Goal: Task Accomplishment & Management: Use online tool/utility

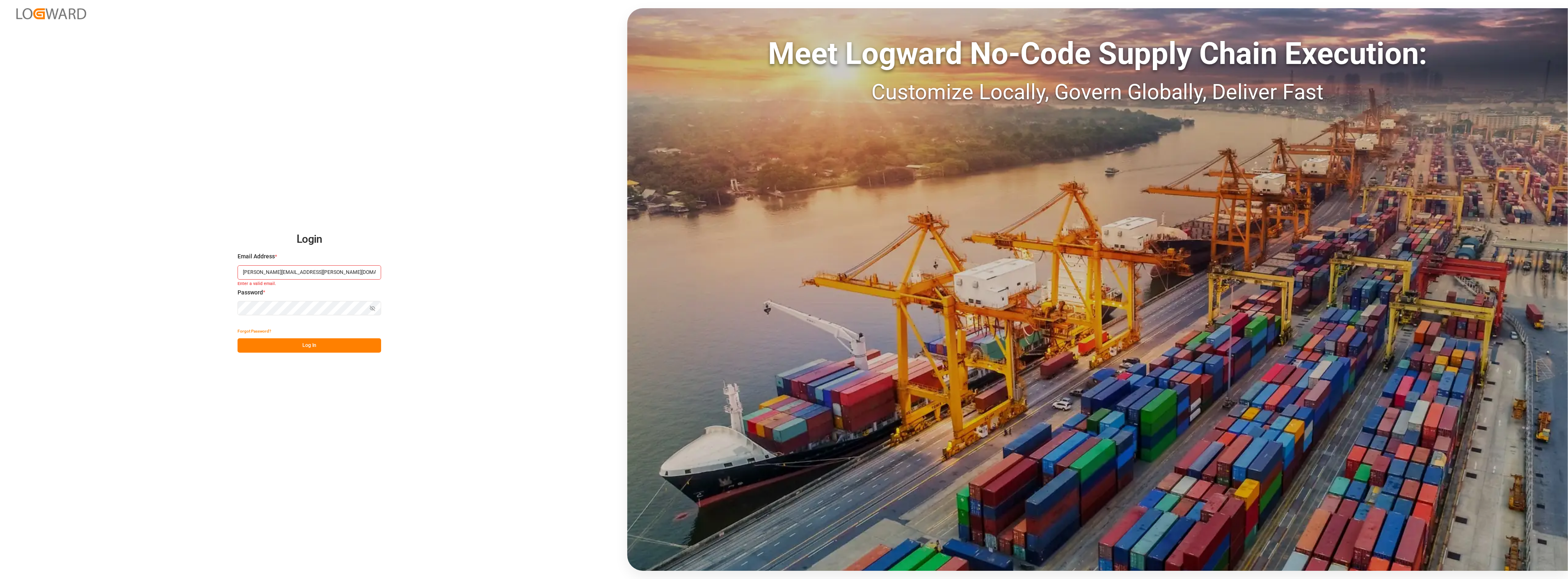
type input "Frank.Ostermann@compo-expert.com"
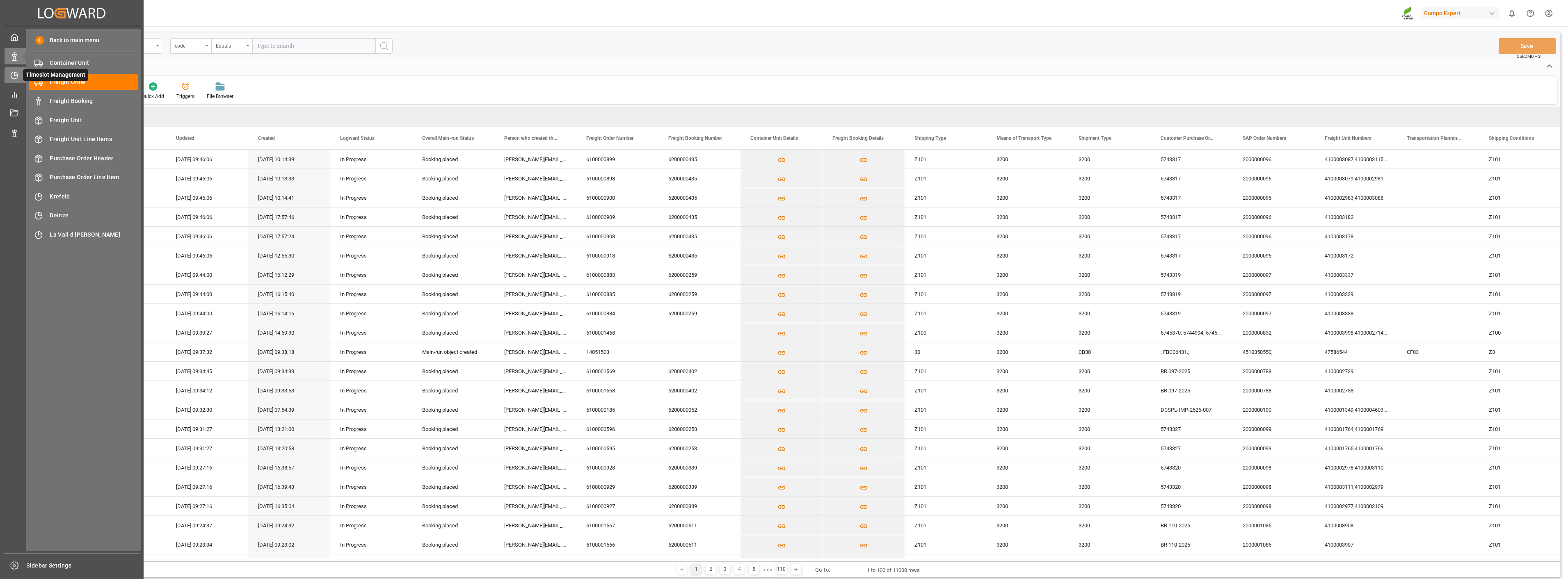
click at [15, 72] on icon at bounding box center [15, 73] width 3 height 3
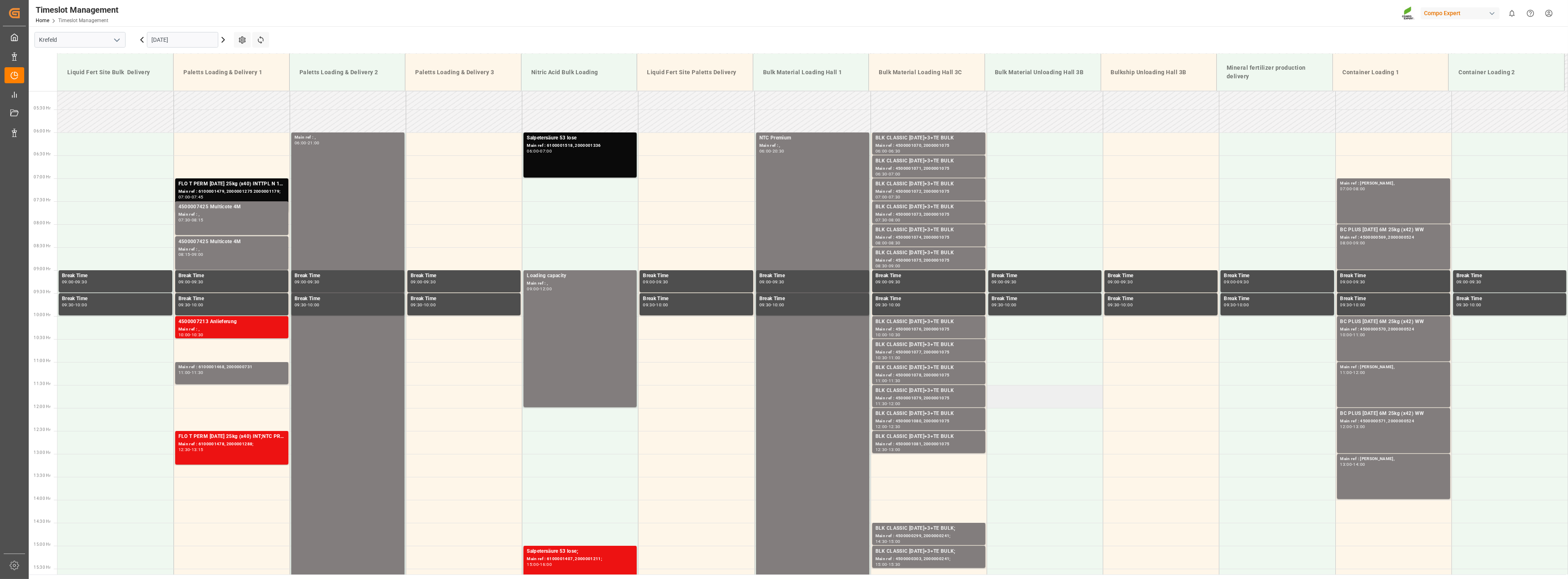
scroll to position [189, 0]
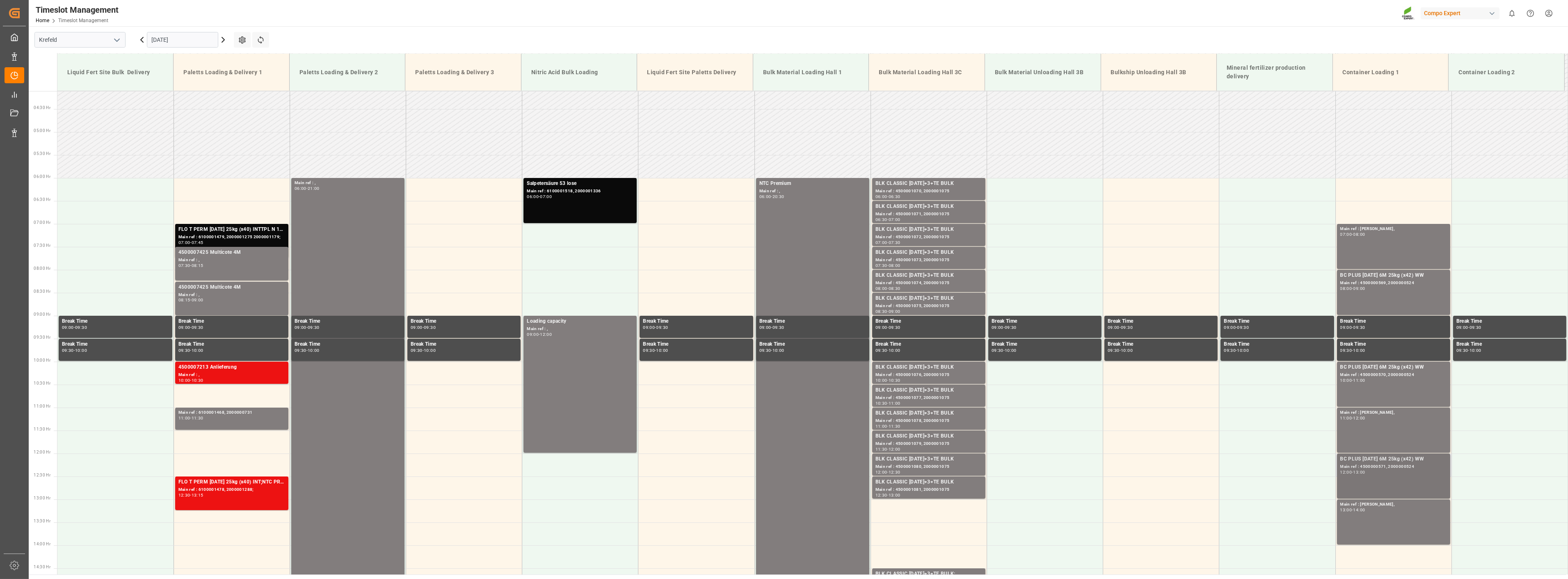
click at [1363, 469] on div "Main ref : 4500000571, 2000000524" at bounding box center [1394, 467] width 107 height 7
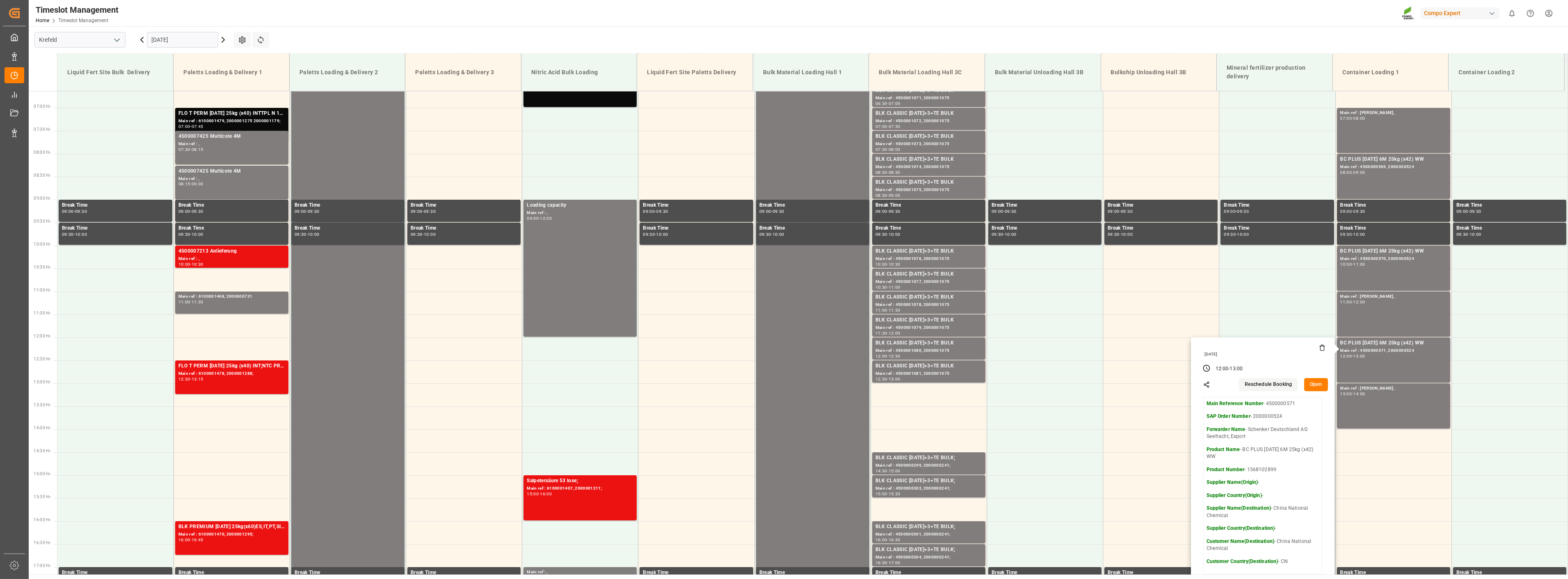
scroll to position [325, 0]
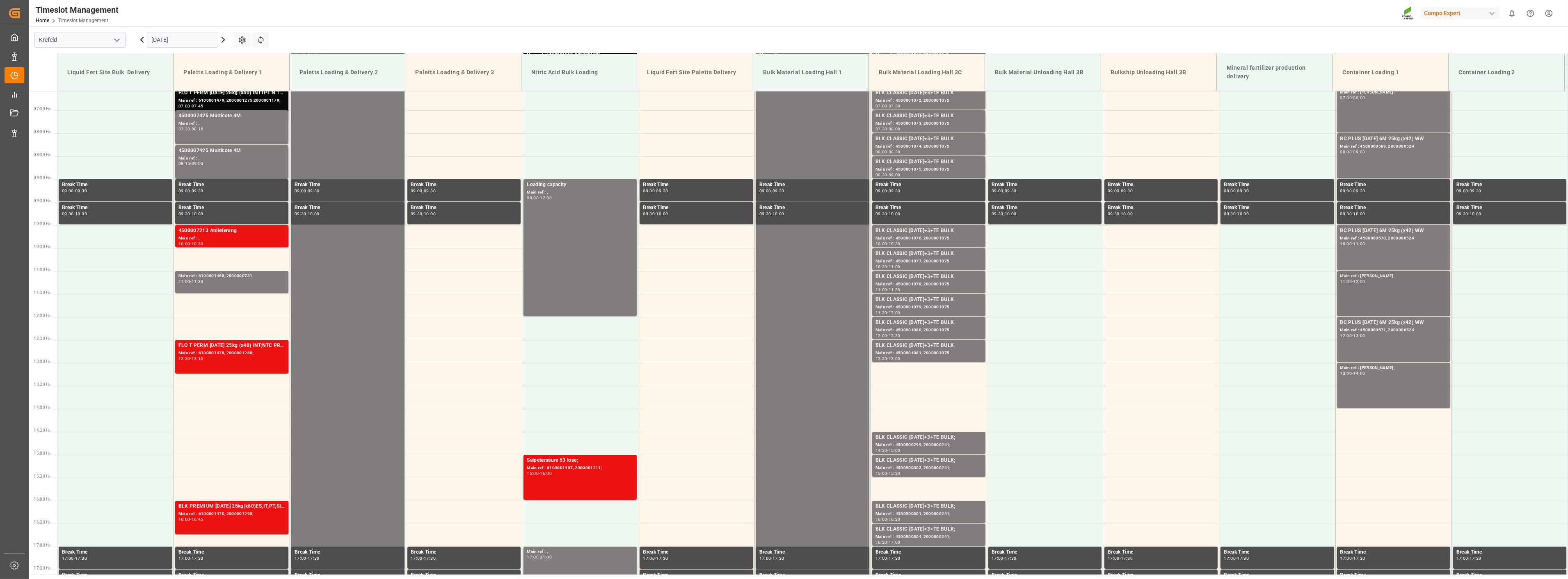
click at [1356, 276] on div "Main ref : [PERSON_NAME]," at bounding box center [1394, 275] width 107 height 7
click at [1407, 243] on div "10:00 - 11:00" at bounding box center [1394, 244] width 107 height 5
click at [1384, 145] on div "Main ref : 4500000569, 2000000524" at bounding box center [1394, 146] width 107 height 7
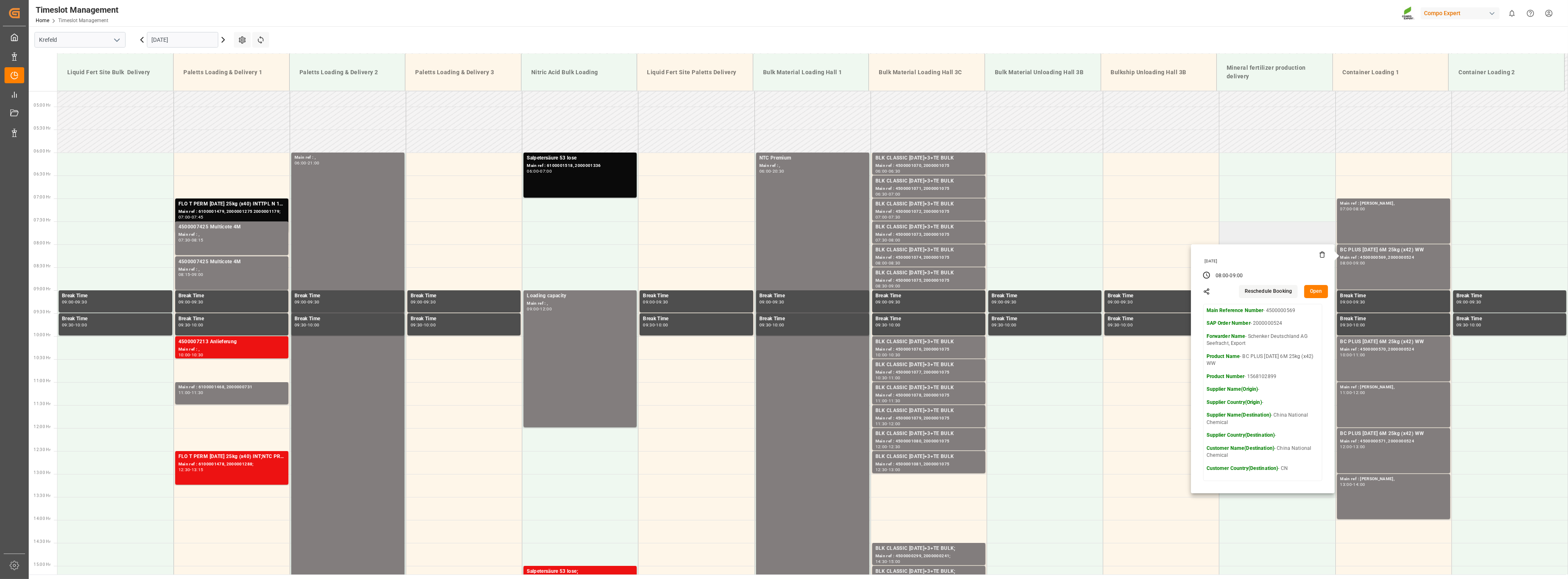
scroll to position [189, 0]
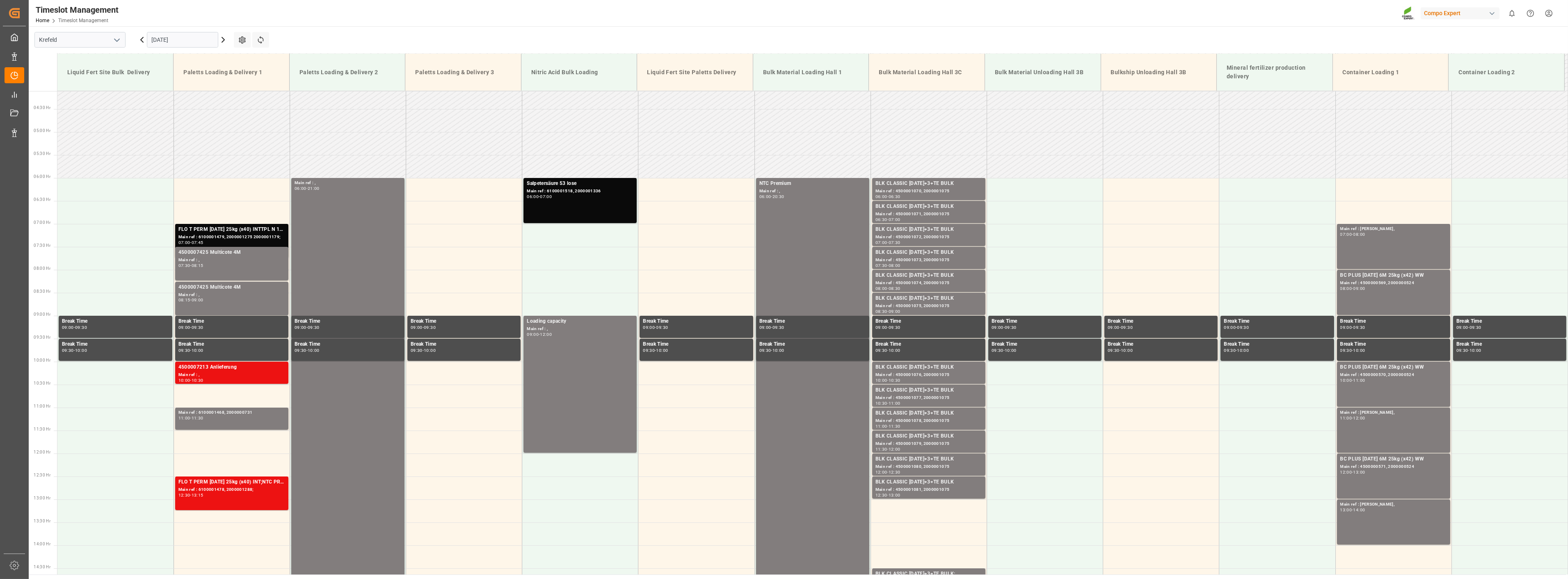
click at [224, 42] on icon at bounding box center [223, 40] width 10 height 10
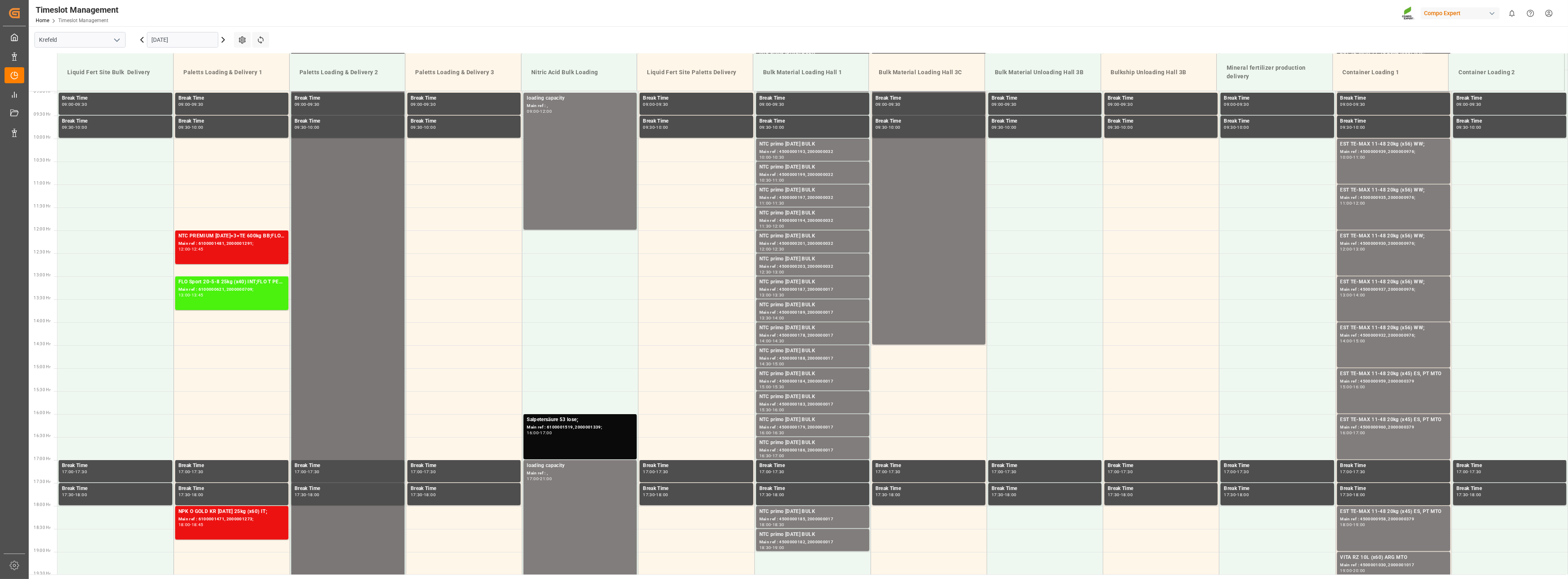
scroll to position [416, 0]
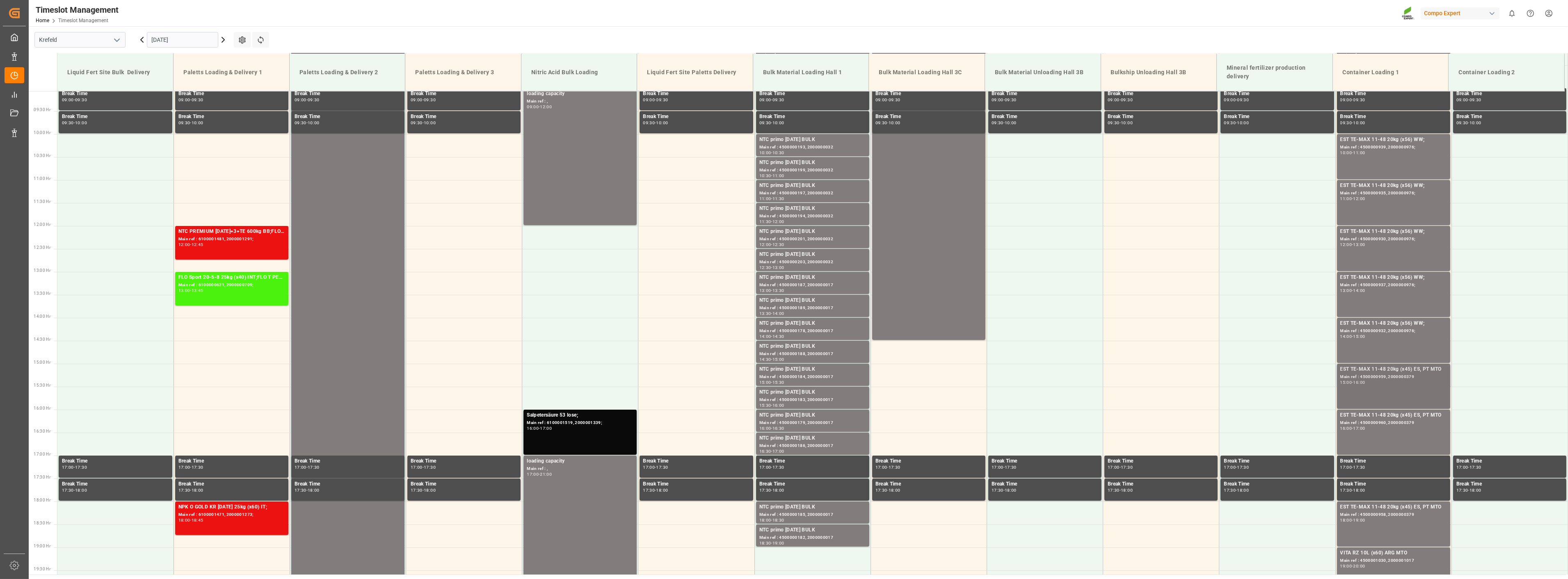
click at [1388, 375] on div "Main ref : 4500000959, 2000000379" at bounding box center [1394, 376] width 107 height 7
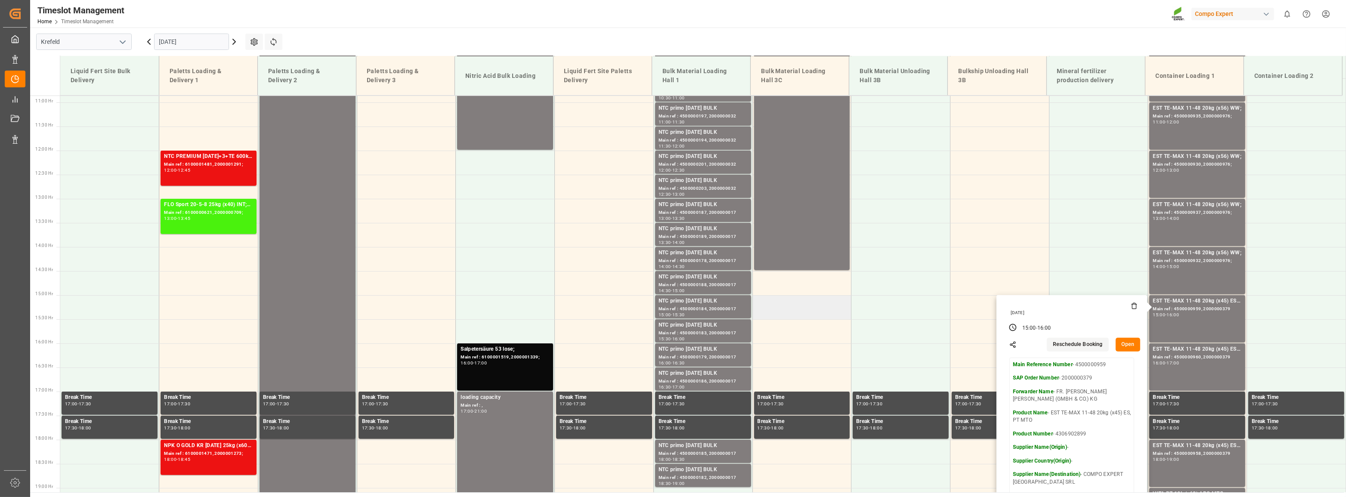
scroll to position [563, 0]
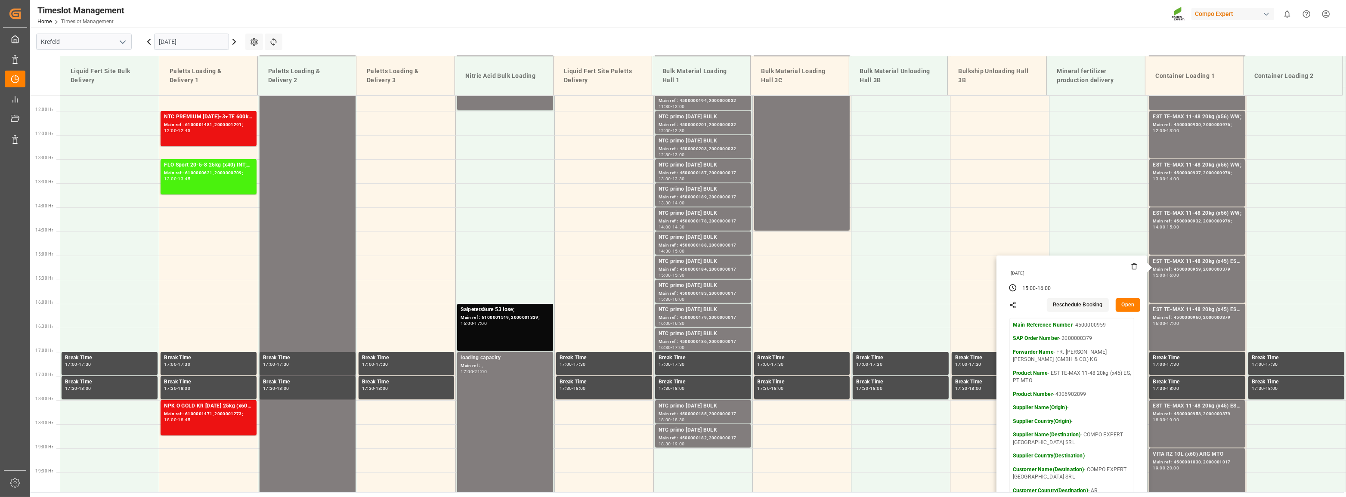
click at [187, 36] on input "02.09.2025" at bounding box center [191, 42] width 75 height 16
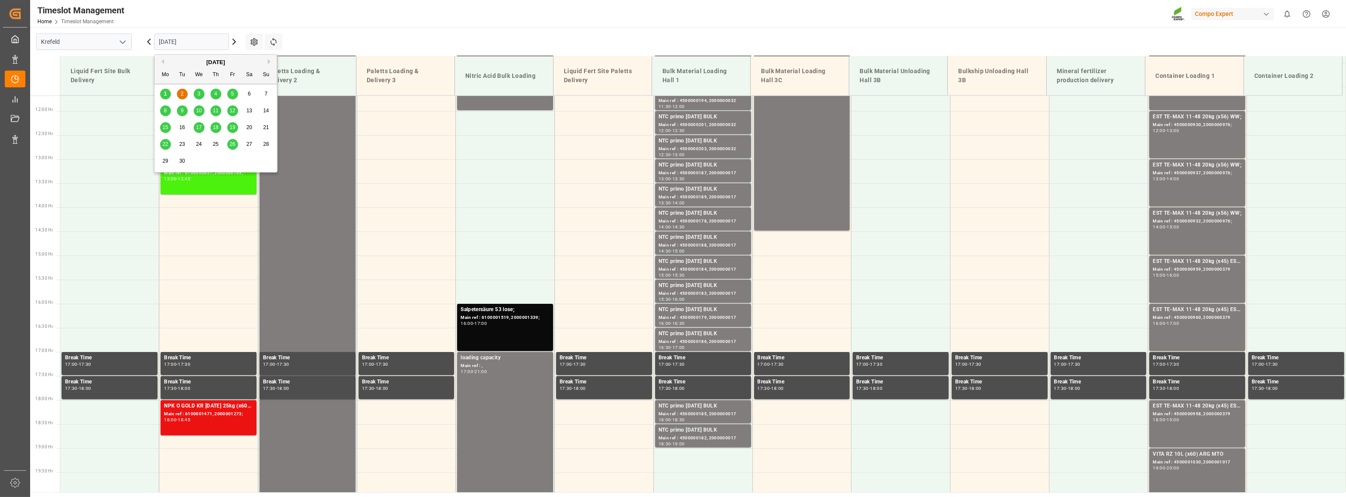
click at [166, 93] on span "1" at bounding box center [165, 94] width 3 height 6
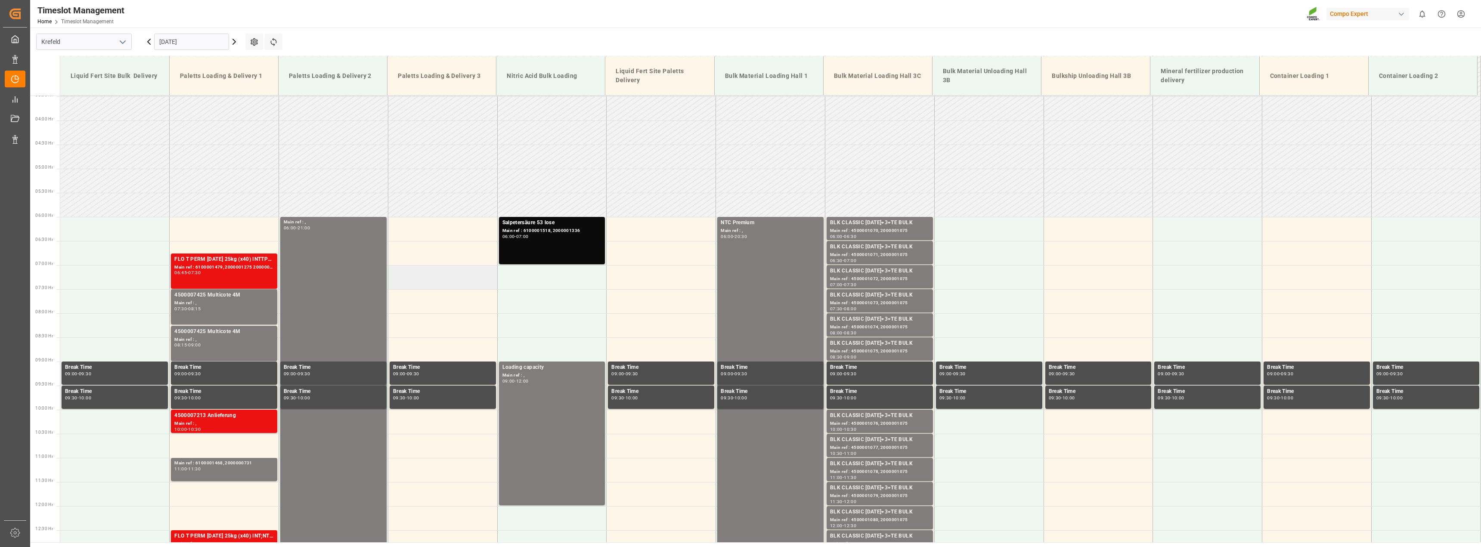
scroll to position [168, 0]
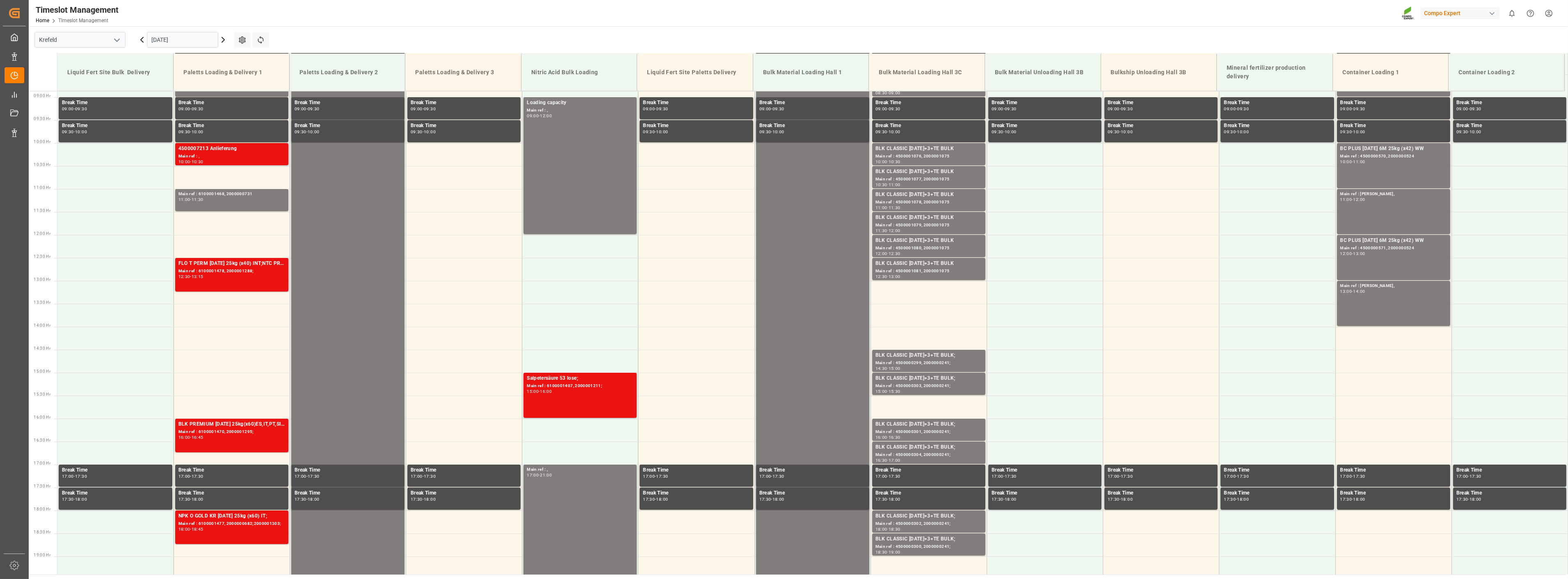
scroll to position [416, 0]
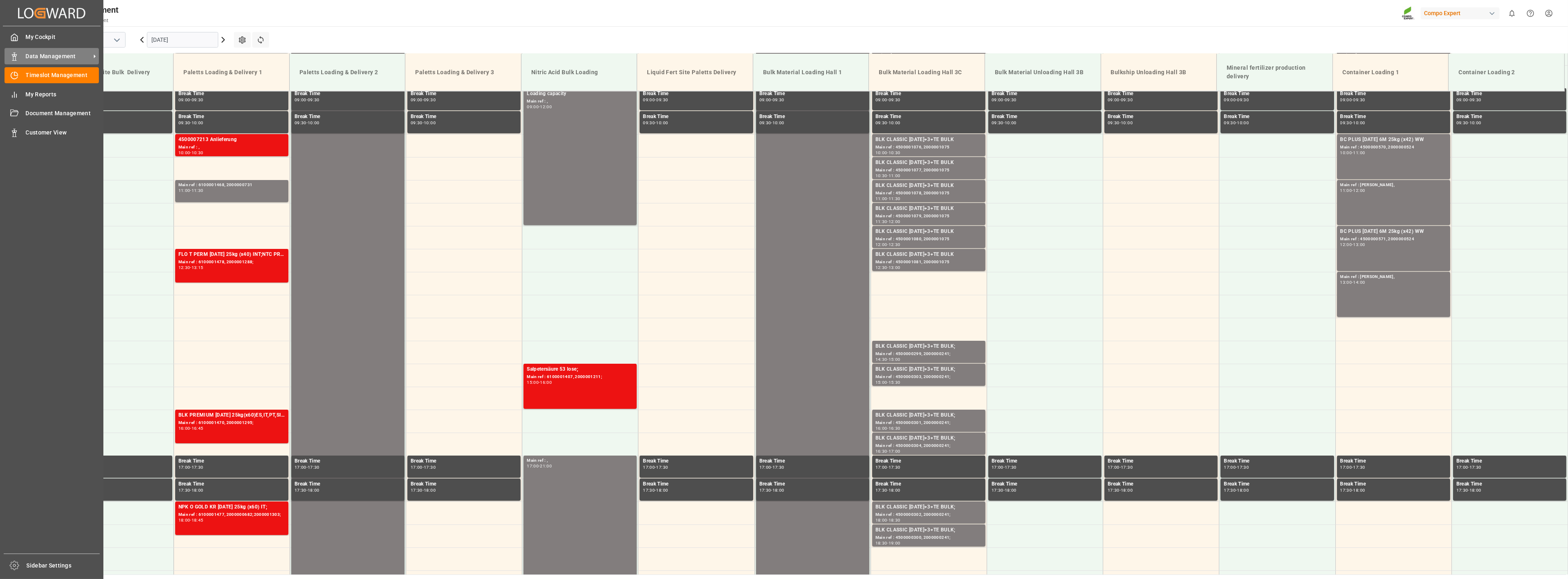
click at [30, 50] on div "Data Management Data Management" at bounding box center [51, 55] width 94 height 16
click at [42, 61] on div "Data Management Data Management" at bounding box center [51, 55] width 94 height 16
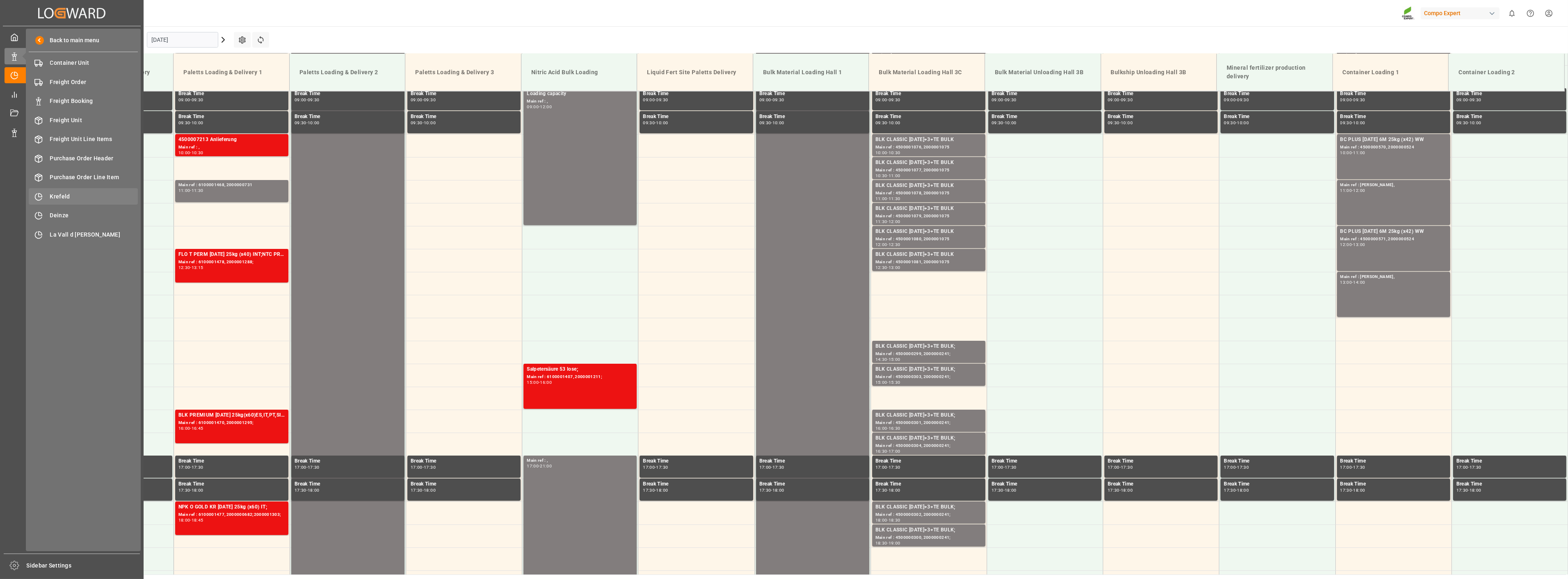
click at [69, 198] on span "Krefeld" at bounding box center [94, 196] width 89 height 9
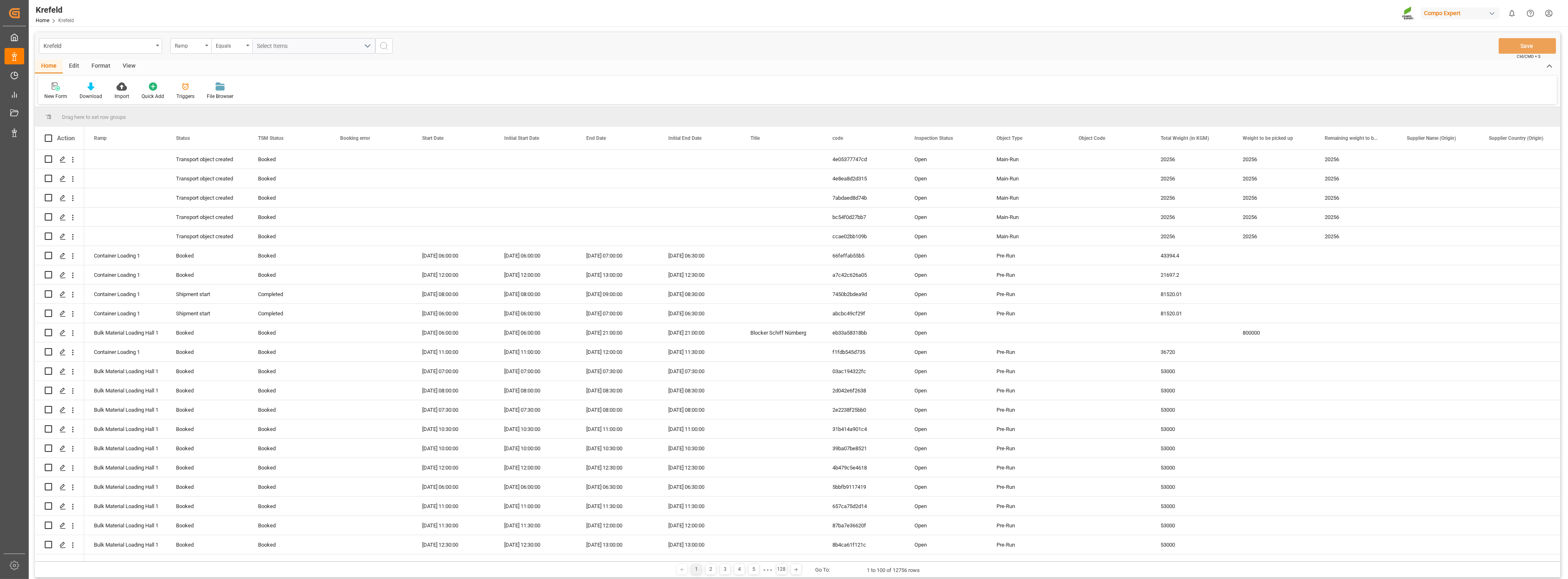
click at [131, 67] on div "View" at bounding box center [129, 66] width 25 height 14
click at [103, 68] on div "Format" at bounding box center [101, 66] width 31 height 14
click at [93, 88] on icon at bounding box center [96, 87] width 6 height 7
click at [51, 84] on div at bounding box center [56, 86] width 24 height 9
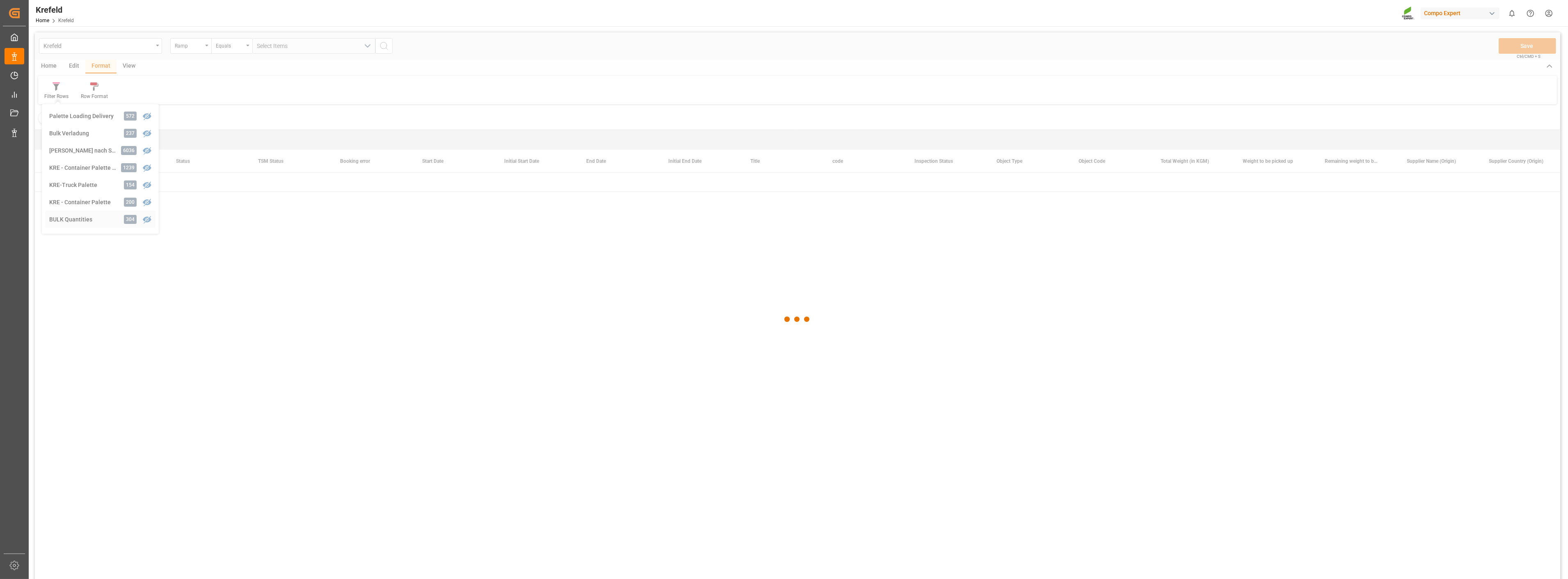
click at [78, 218] on div "Krefeld Ramp Equals Select Items Save Ctrl/CMD + S Home Edit Format View Filter…" at bounding box center [797, 316] width 1525 height 569
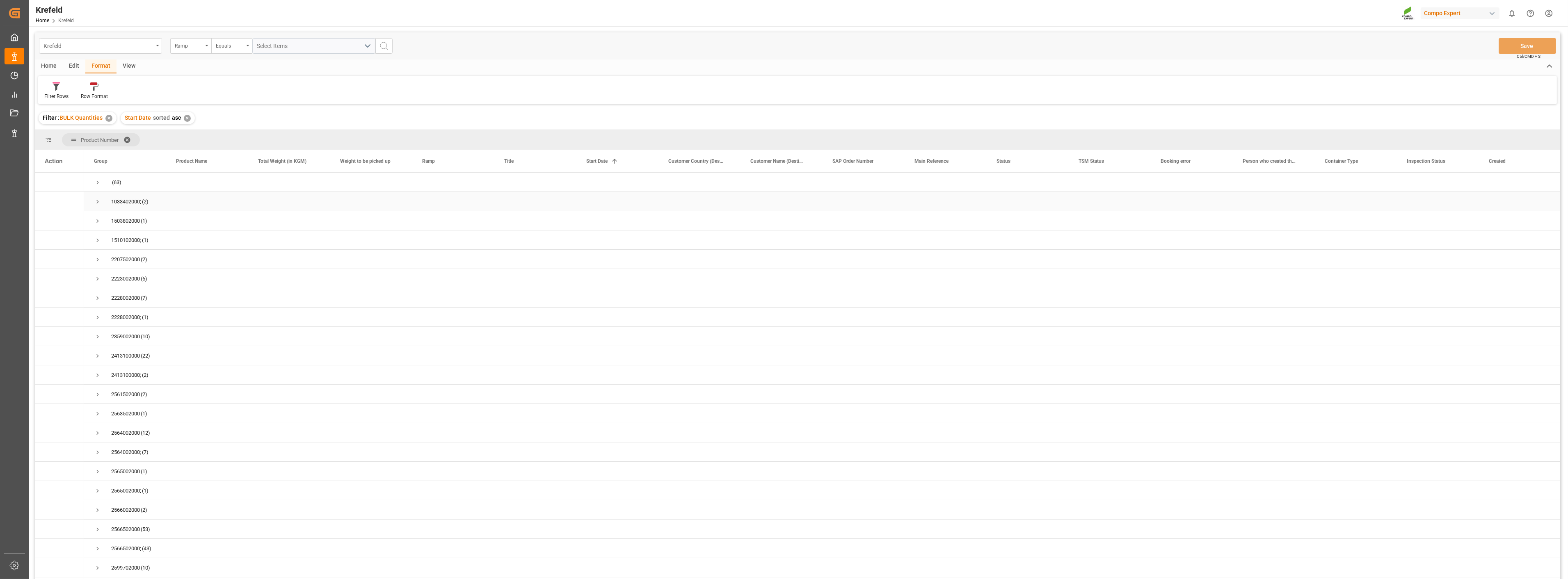
click at [99, 200] on span "Press SPACE to select this row." at bounding box center [98, 202] width 8 height 8
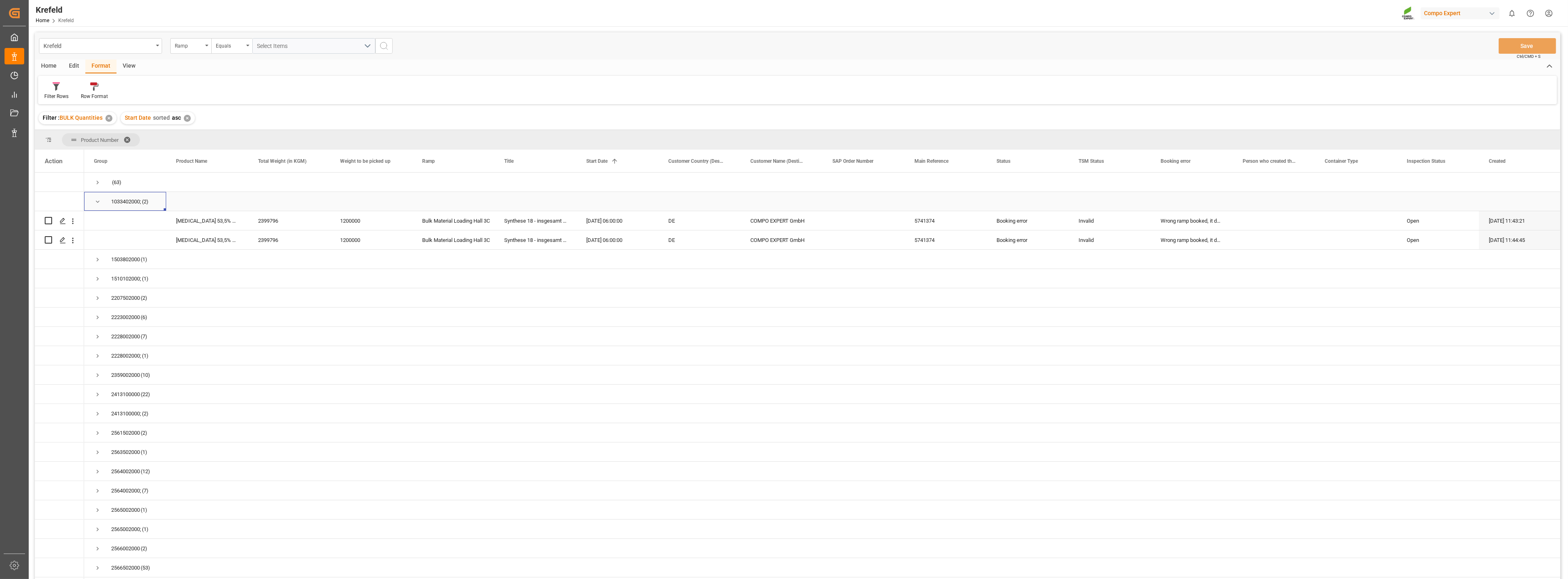
click at [99, 200] on span "Press SPACE to select this row." at bounding box center [98, 202] width 8 height 8
click at [94, 224] on span "Press SPACE to select this row." at bounding box center [98, 221] width 8 height 8
click at [94, 218] on span "Press SPACE to select this row." at bounding box center [98, 221] width 8 height 8
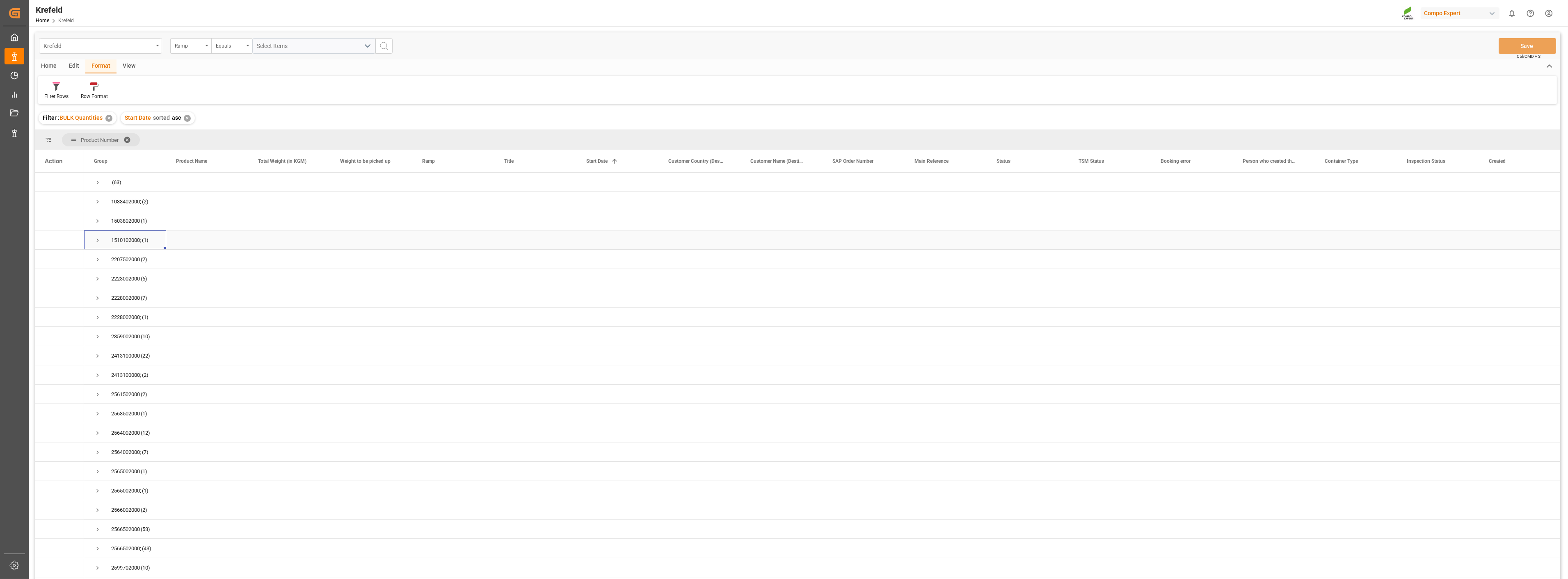
click at [99, 240] on span "Press SPACE to select this row." at bounding box center [98, 240] width 8 height 8
click at [96, 241] on span "Press SPACE to select this row." at bounding box center [98, 240] width 8 height 8
click at [96, 265] on span "Press SPACE to select this row." at bounding box center [98, 260] width 8 height 19
click at [96, 281] on span "Press SPACE to select this row." at bounding box center [98, 279] width 8 height 8
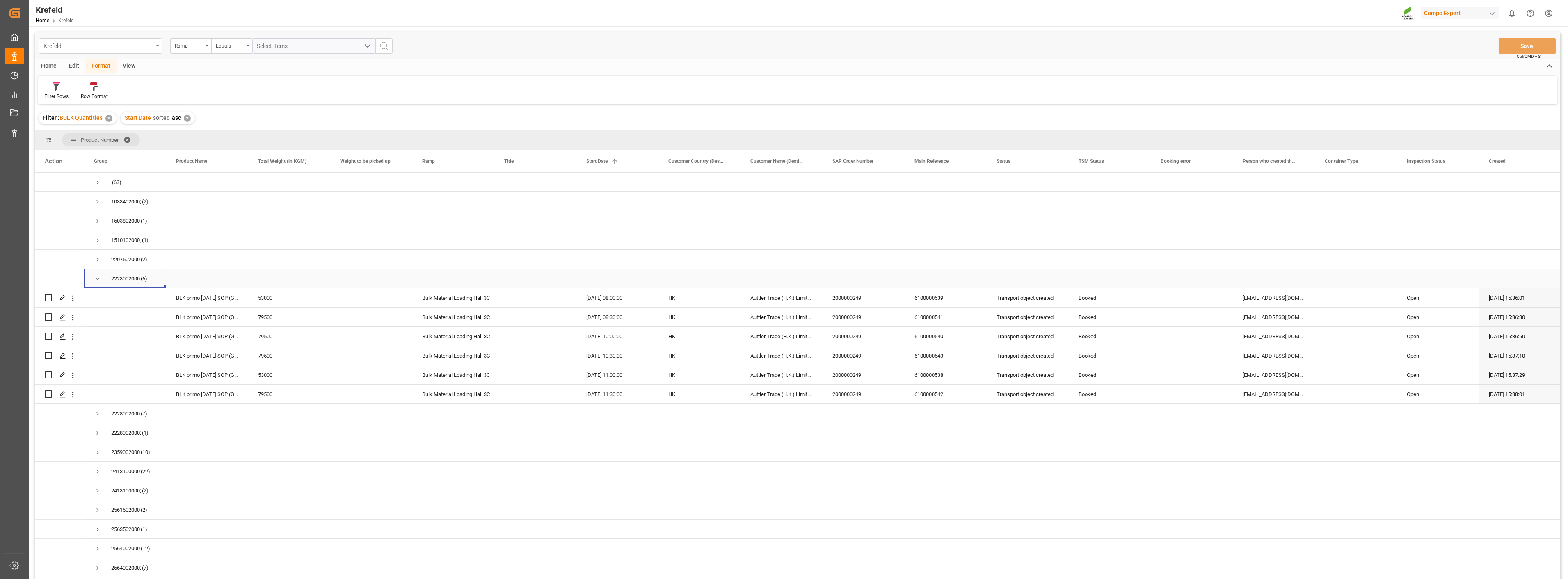
click at [99, 280] on span "Press SPACE to select this row." at bounding box center [98, 279] width 8 height 8
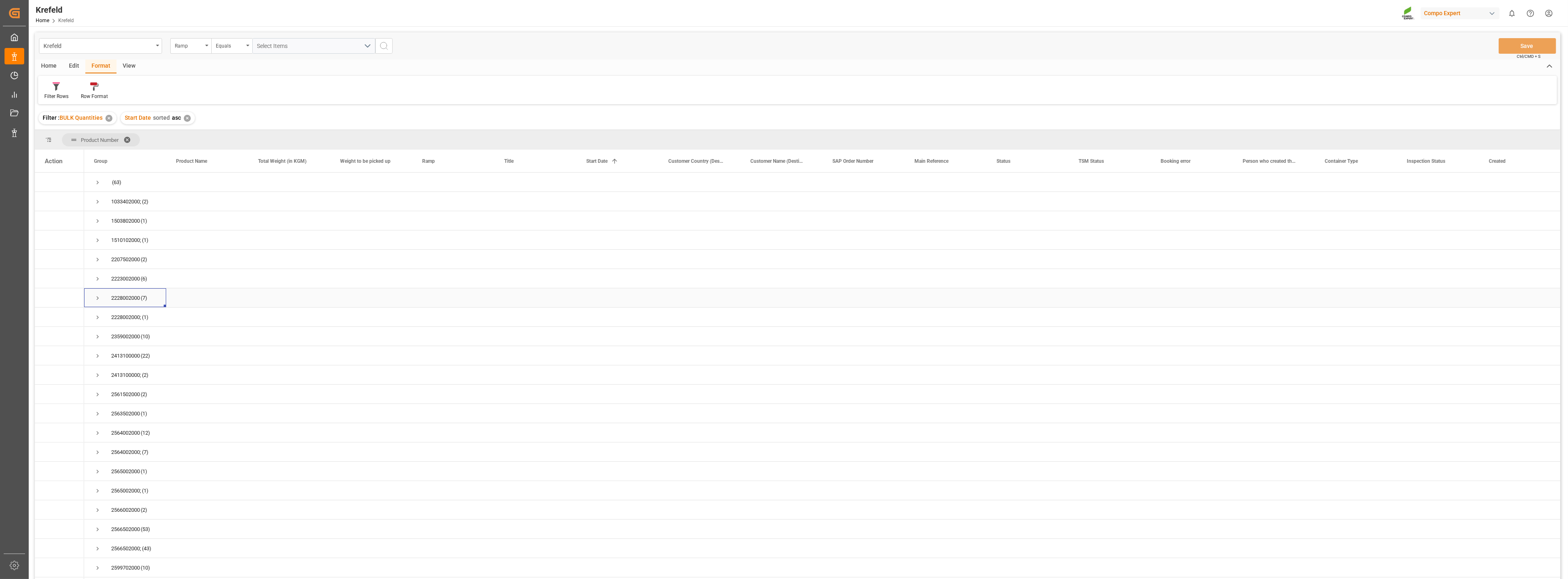
click at [97, 297] on span "Press SPACE to select this row." at bounding box center [98, 298] width 8 height 8
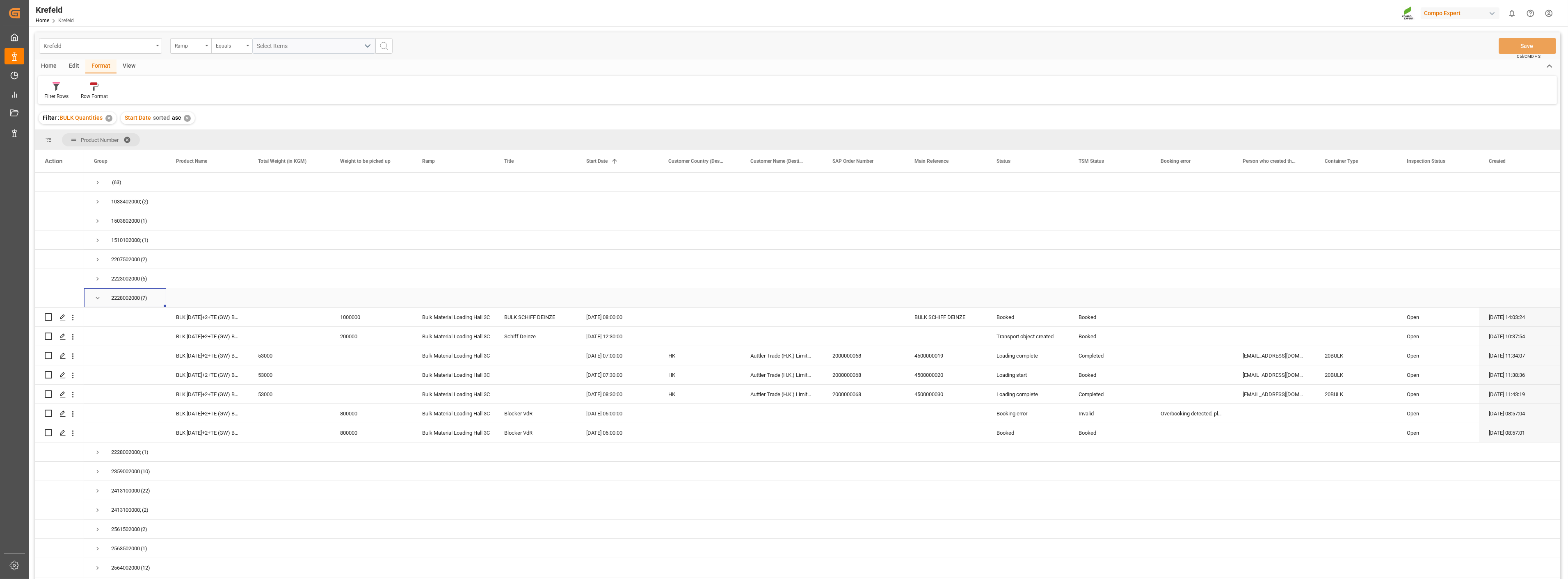
click at [91, 292] on div "2228002000 (7)" at bounding box center [125, 298] width 82 height 19
click at [97, 299] on span "Press SPACE to select this row." at bounding box center [98, 298] width 8 height 8
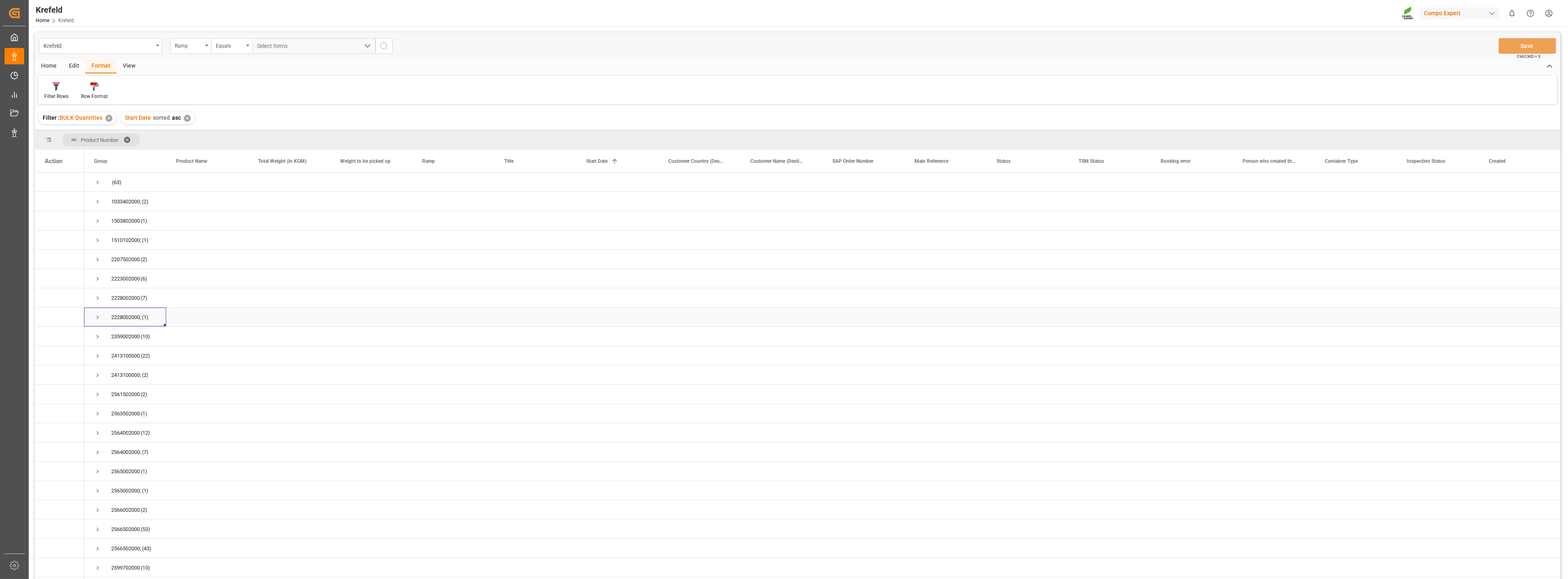
click at [100, 318] on span "Press SPACE to select this row." at bounding box center [98, 317] width 8 height 8
click at [95, 317] on span "Press SPACE to select this row." at bounding box center [98, 317] width 8 height 8
click at [92, 335] on div "2359002000 (10)" at bounding box center [125, 336] width 82 height 19
click at [101, 339] on span "Press SPACE to select this row." at bounding box center [98, 337] width 8 height 8
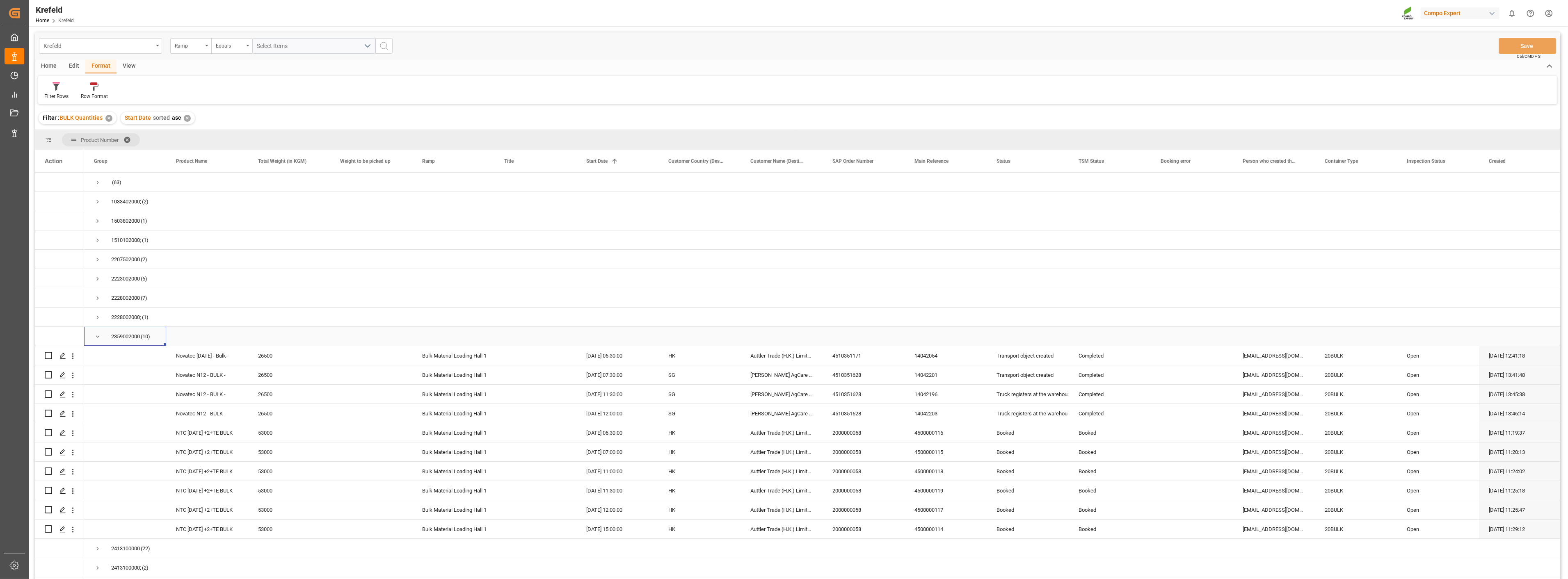
click at [94, 334] on span "Press SPACE to select this row." at bounding box center [98, 337] width 8 height 8
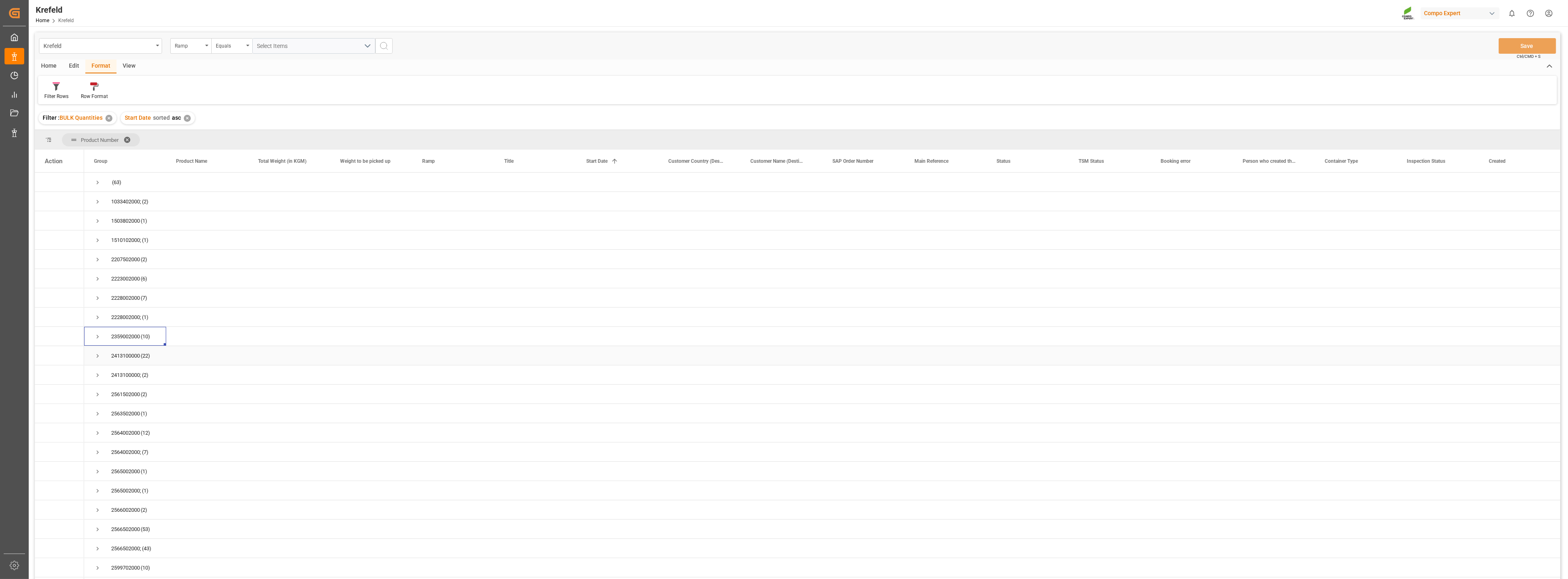
click at [100, 356] on span "Press SPACE to select this row." at bounding box center [98, 356] width 8 height 8
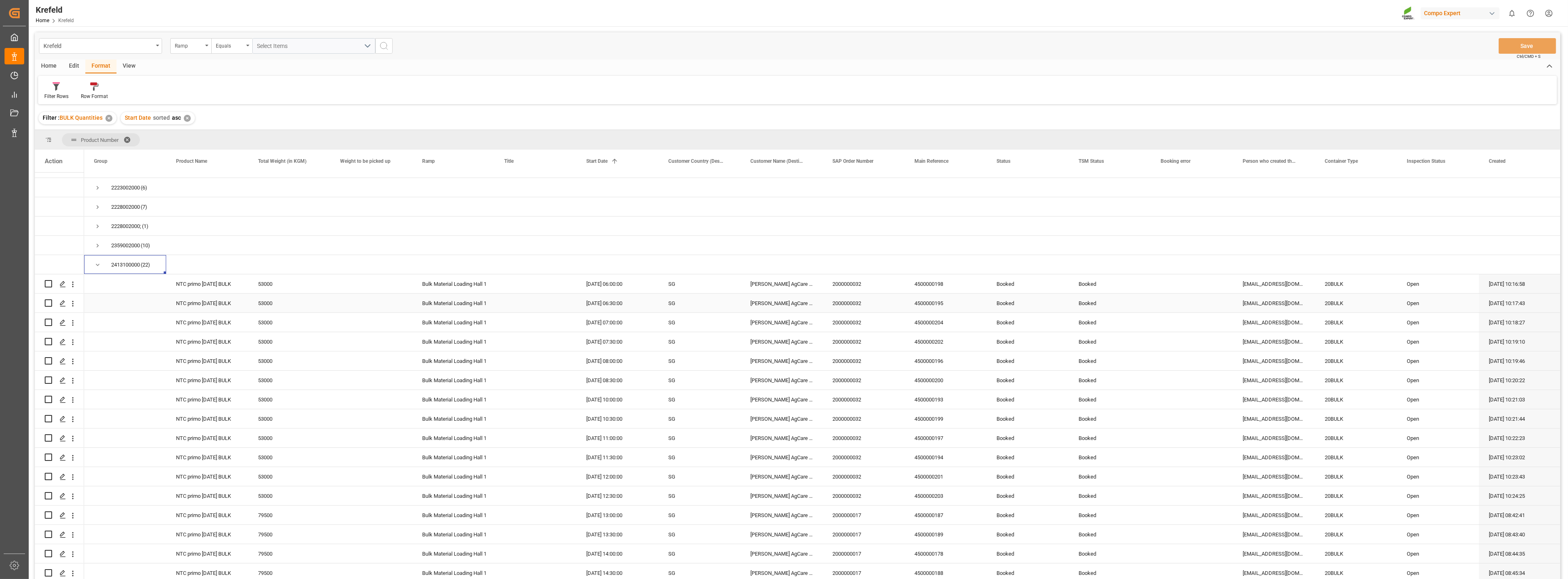
scroll to position [136, 0]
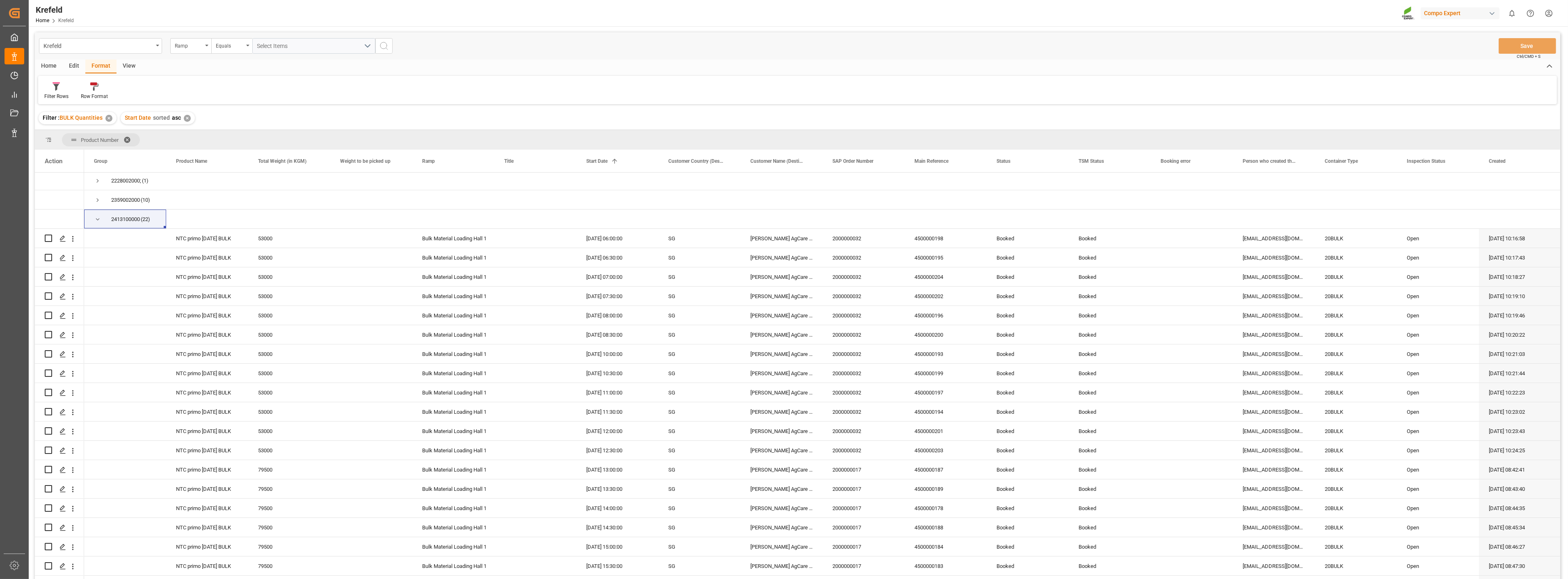
click at [1031, 6] on div "Krefeld Home Krefeld Compo Expert 0 Notifications Only show unread All Watching…" at bounding box center [795, 13] width 1545 height 27
click at [96, 220] on span "Press SPACE to select this row." at bounding box center [98, 219] width 8 height 8
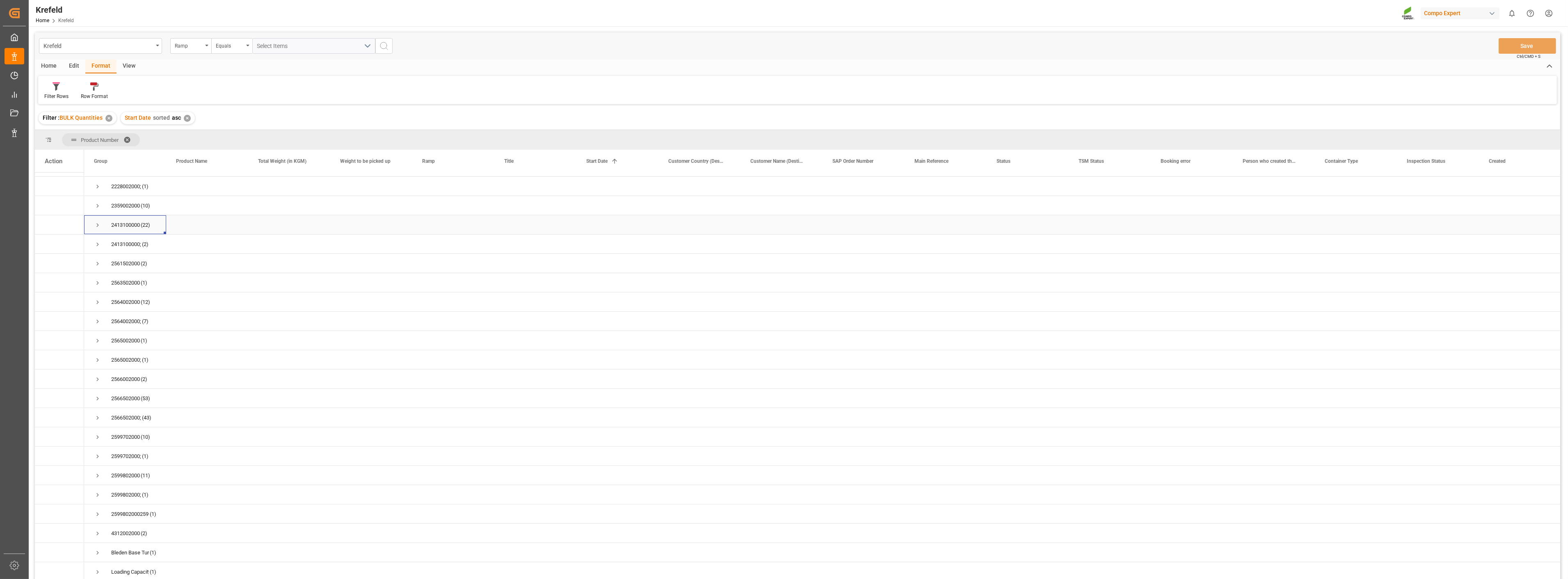
scroll to position [133, 0]
click at [95, 242] on span "Press SPACE to select this row." at bounding box center [98, 245] width 8 height 8
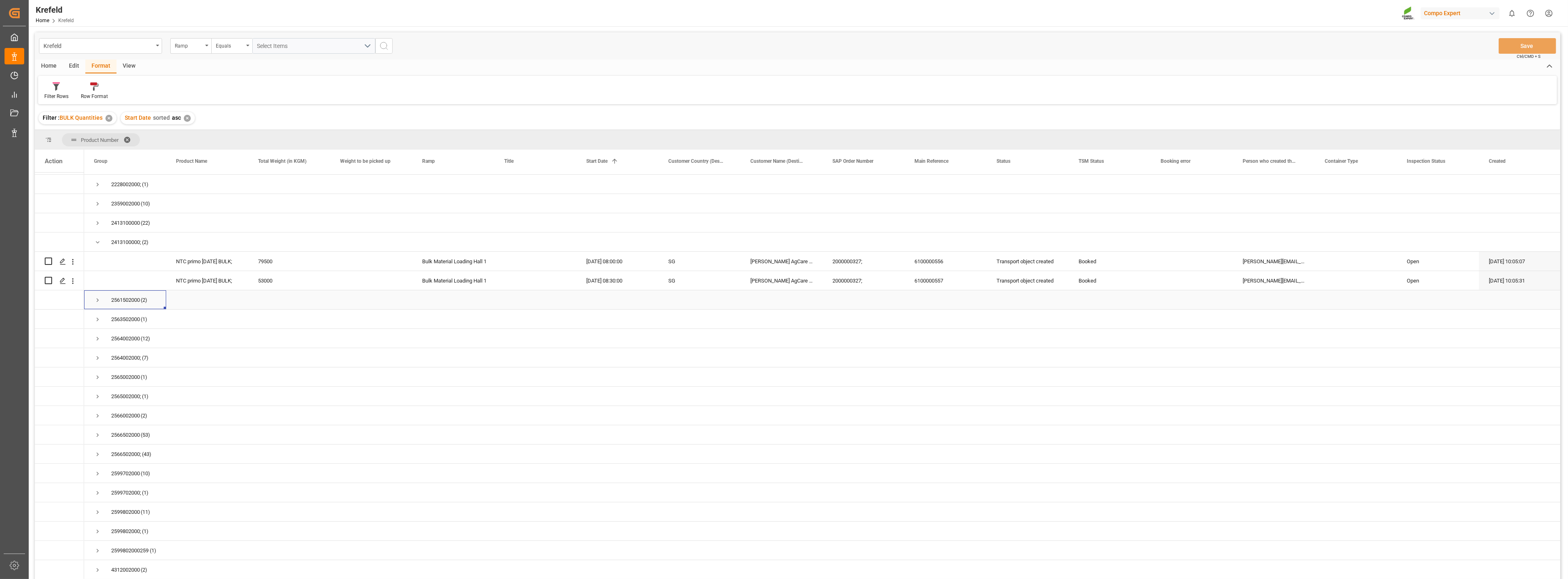
click at [94, 301] on span "Press SPACE to select this row." at bounding box center [98, 300] width 8 height 8
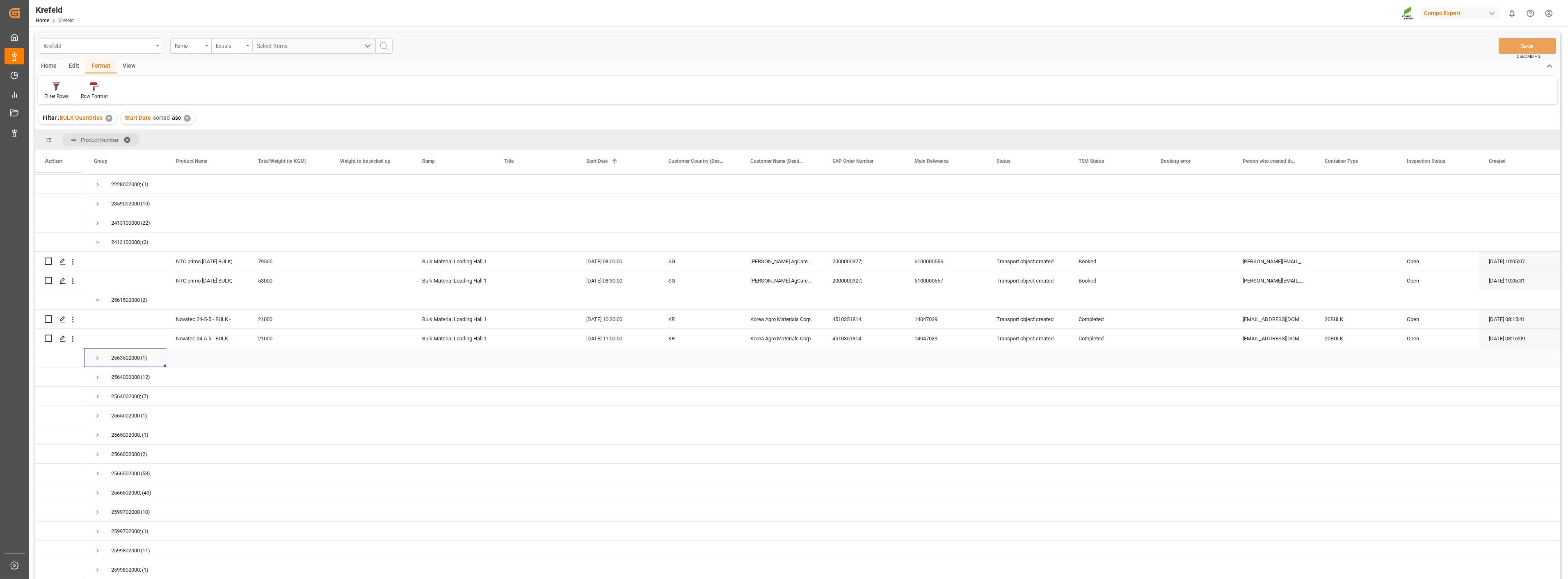
click at [94, 357] on span "Press SPACE to select this row." at bounding box center [98, 358] width 8 height 8
click at [97, 224] on span "Press SPACE to select this row." at bounding box center [98, 223] width 8 height 8
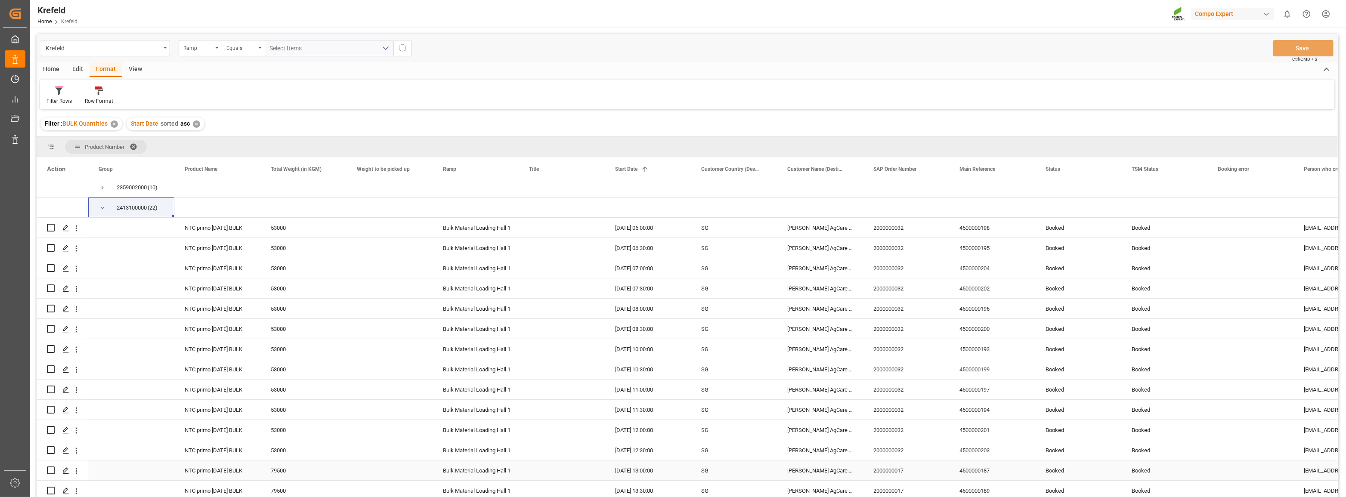
scroll to position [127, 0]
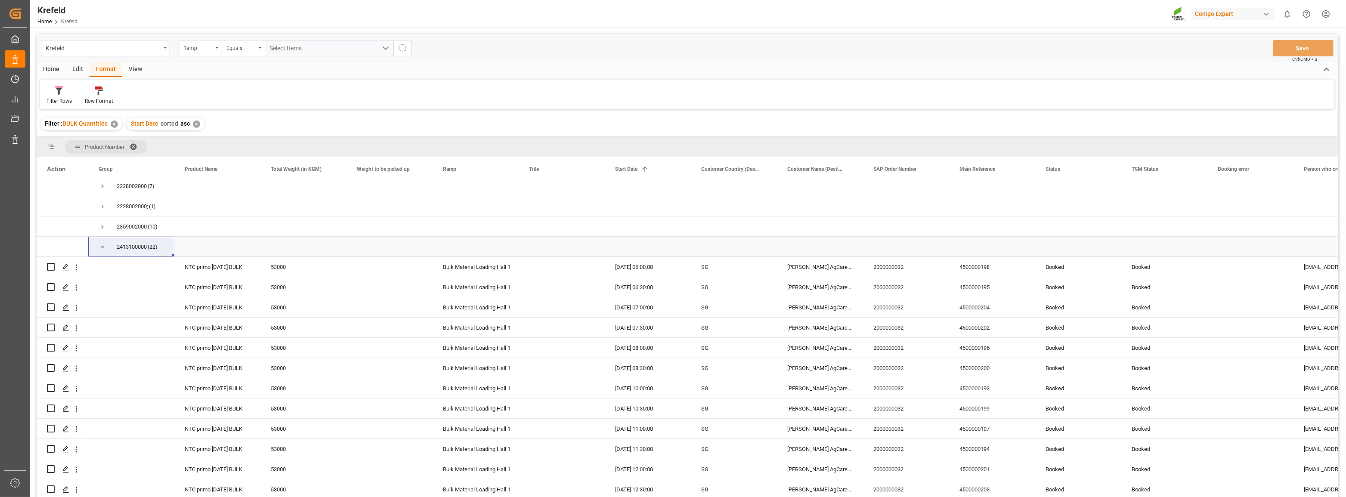
click at [99, 247] on span "Press SPACE to select this row." at bounding box center [103, 247] width 8 height 8
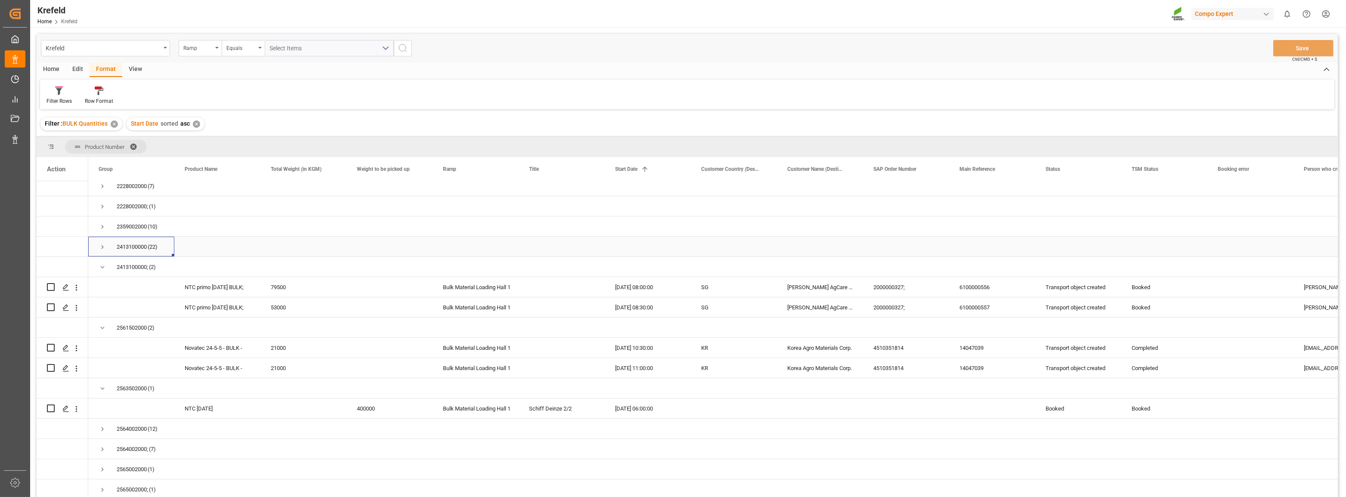
click at [101, 245] on span "Press SPACE to select this row." at bounding box center [103, 247] width 8 height 8
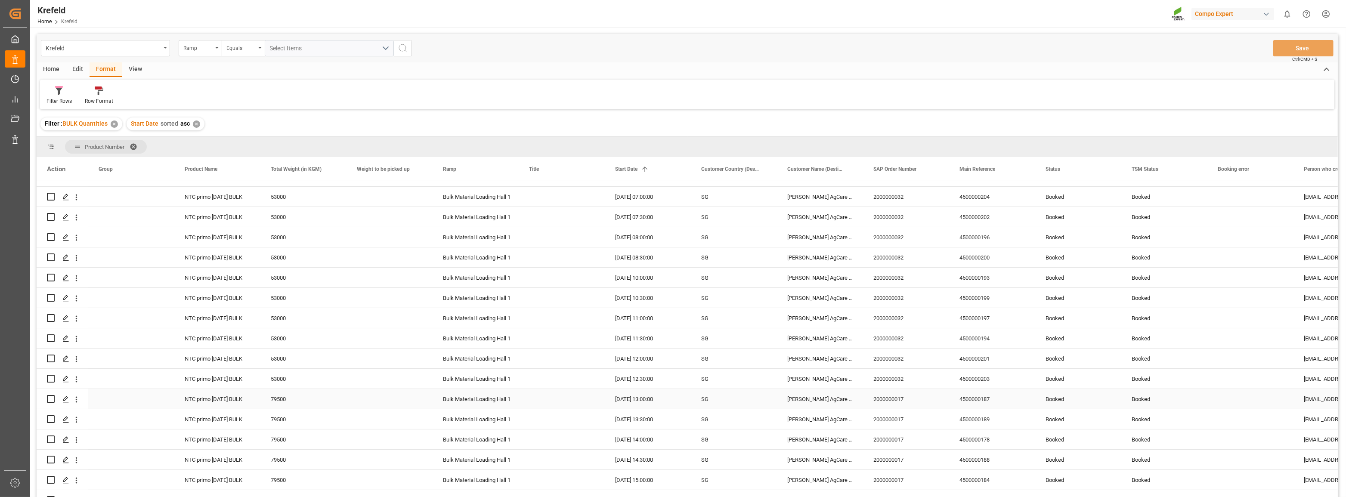
scroll to position [244, 0]
drag, startPoint x: 491, startPoint y: 48, endPoint x: 497, endPoint y: 69, distance: 21.8
click at [491, 48] on div "Krefeld Ramp Equals Select Items Save Ctrl/CMD + S" at bounding box center [688, 48] width 1302 height 28
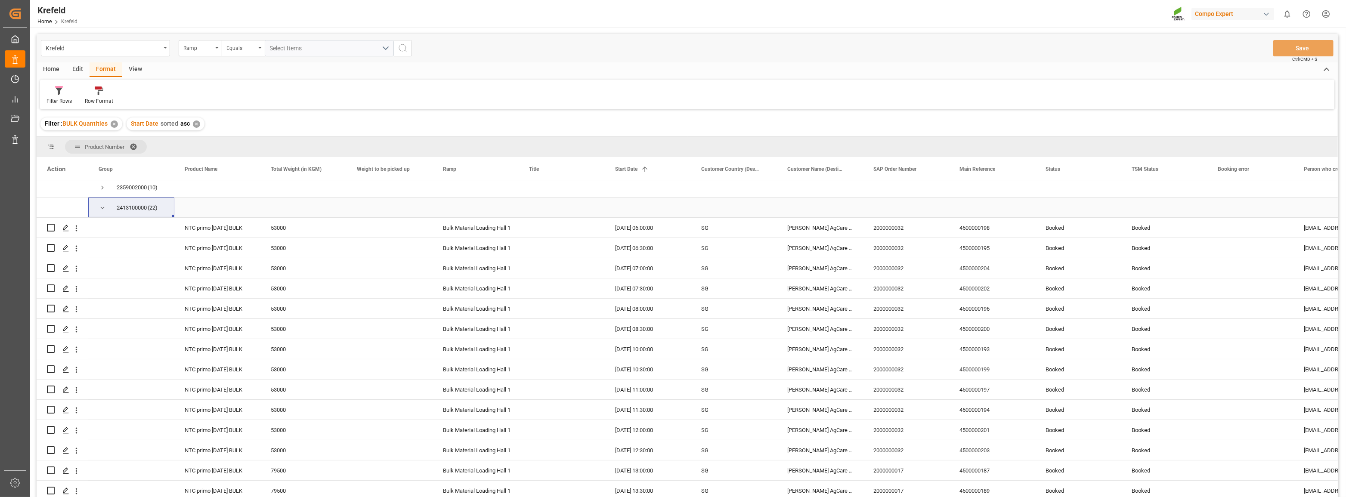
click at [103, 207] on span "Press SPACE to select this row." at bounding box center [103, 208] width 8 height 8
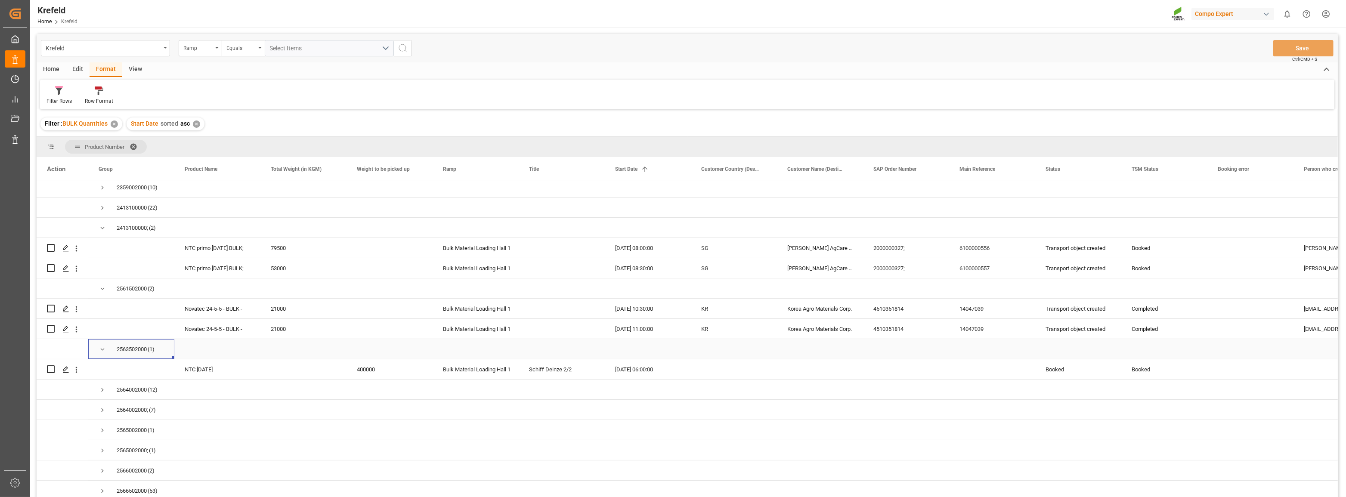
click at [102, 352] on span "Press SPACE to select this row." at bounding box center [103, 350] width 8 height 8
click at [101, 206] on span "Press SPACE to select this row." at bounding box center [103, 208] width 8 height 8
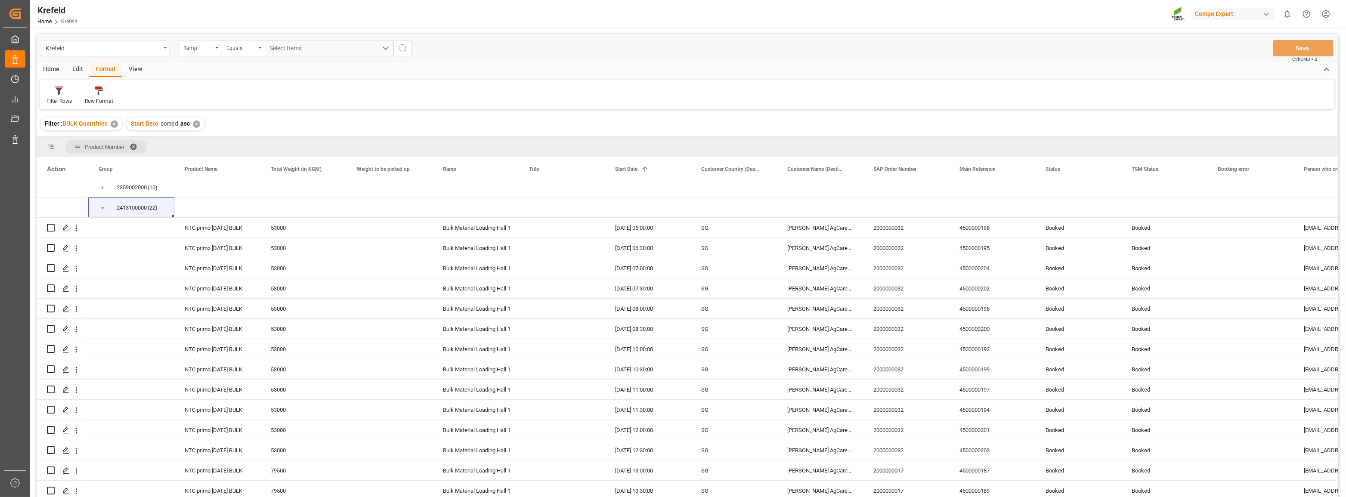
click at [860, 53] on div "Krefeld Ramp Equals Select Items Save Ctrl/CMD + S" at bounding box center [688, 48] width 1302 height 28
click at [100, 206] on span "Press SPACE to select this row." at bounding box center [103, 208] width 8 height 8
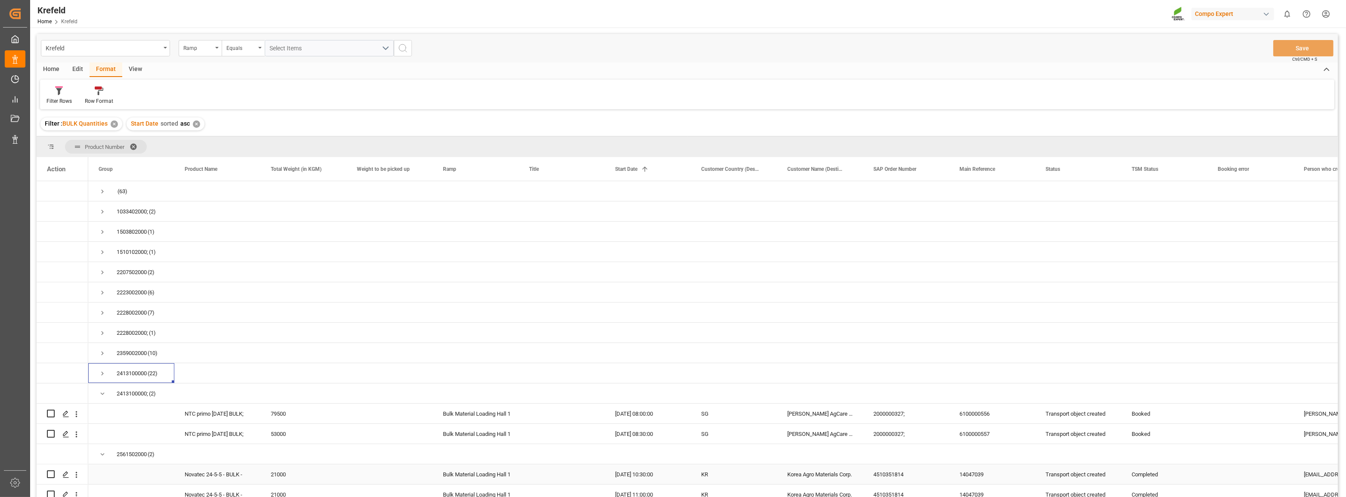
scroll to position [0, 0]
click at [103, 314] on span "Press SPACE to select this row." at bounding box center [103, 313] width 8 height 8
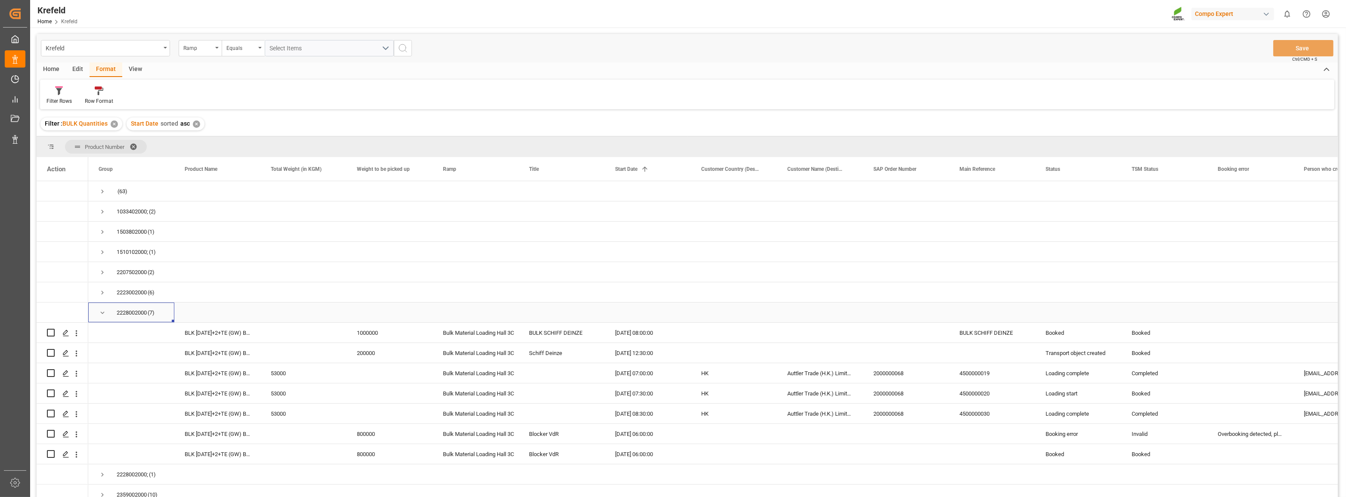
click at [100, 313] on span "Press SPACE to select this row." at bounding box center [103, 313] width 8 height 8
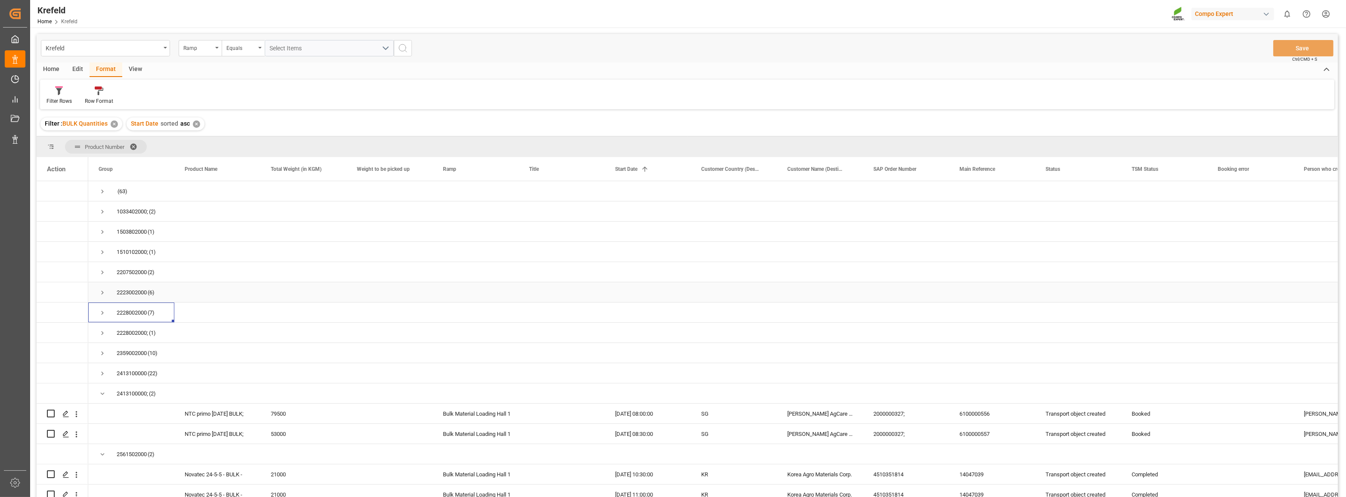
click at [99, 292] on span "Press SPACE to select this row." at bounding box center [103, 293] width 8 height 8
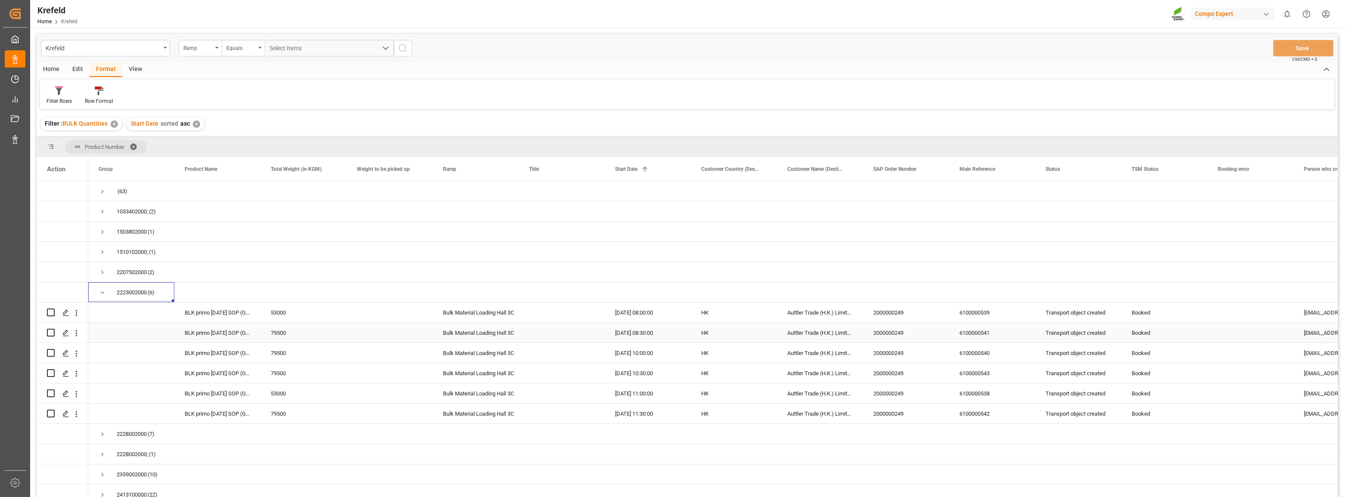
scroll to position [39, 0]
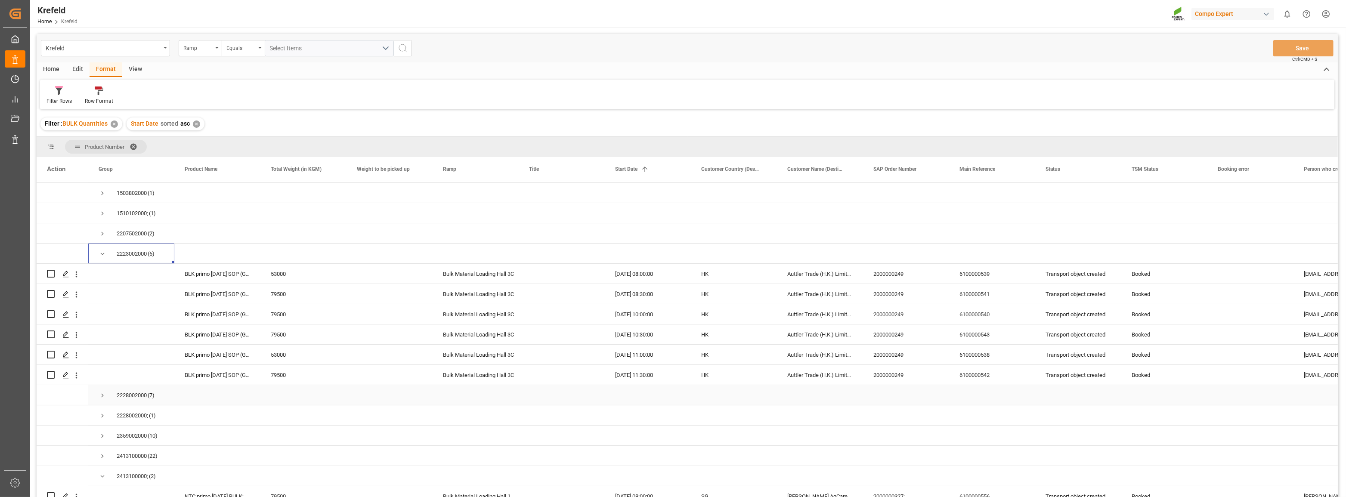
click at [100, 395] on span "Press SPACE to select this row." at bounding box center [103, 396] width 8 height 8
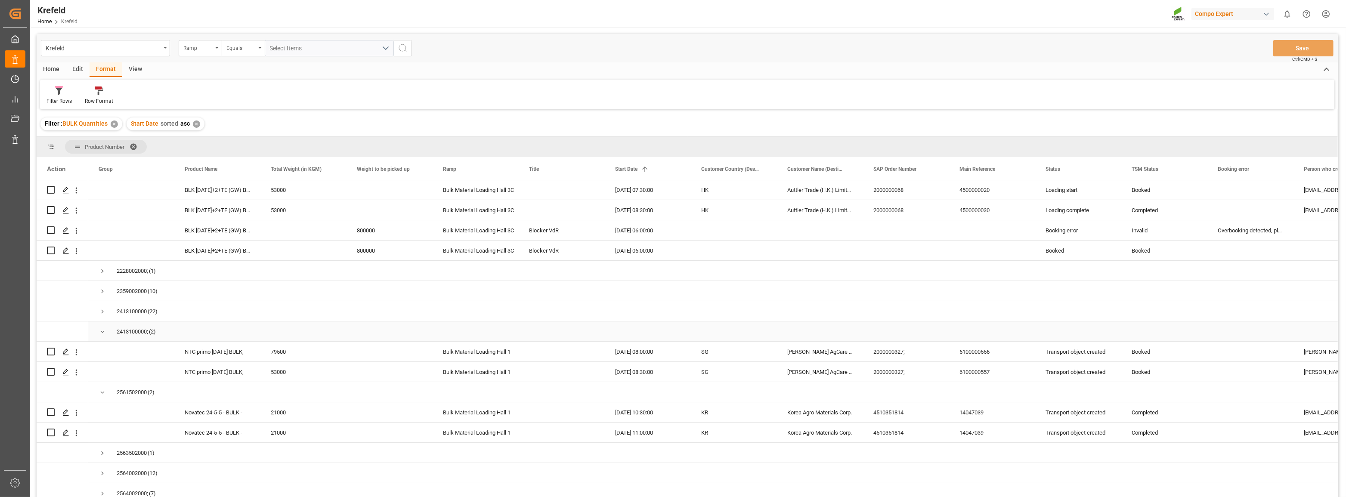
scroll to position [352, 0]
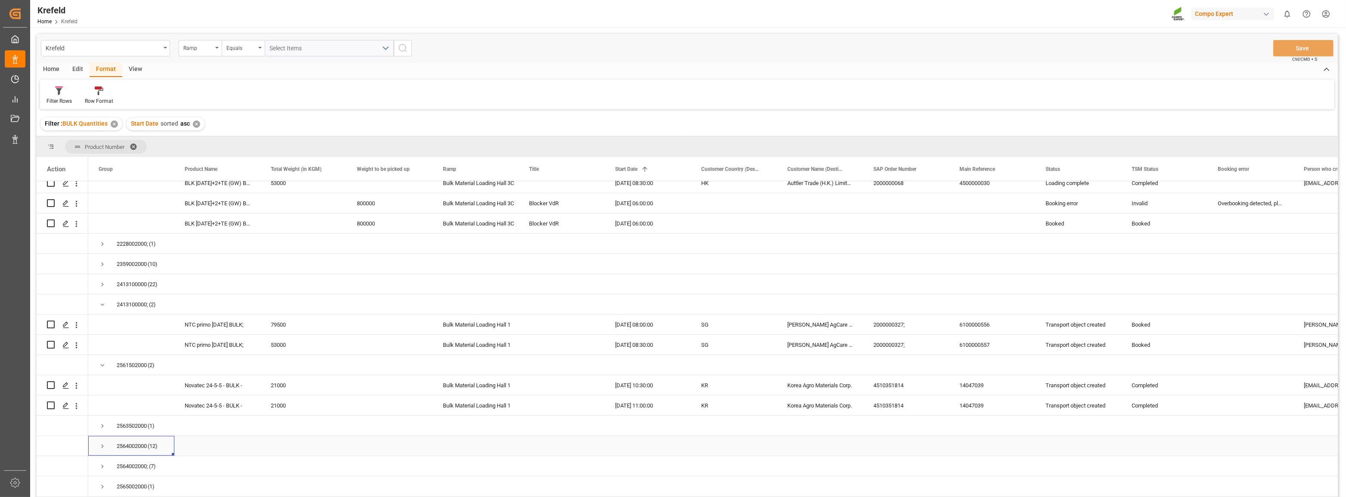
click at [99, 446] on span "Press SPACE to select this row." at bounding box center [103, 447] width 8 height 8
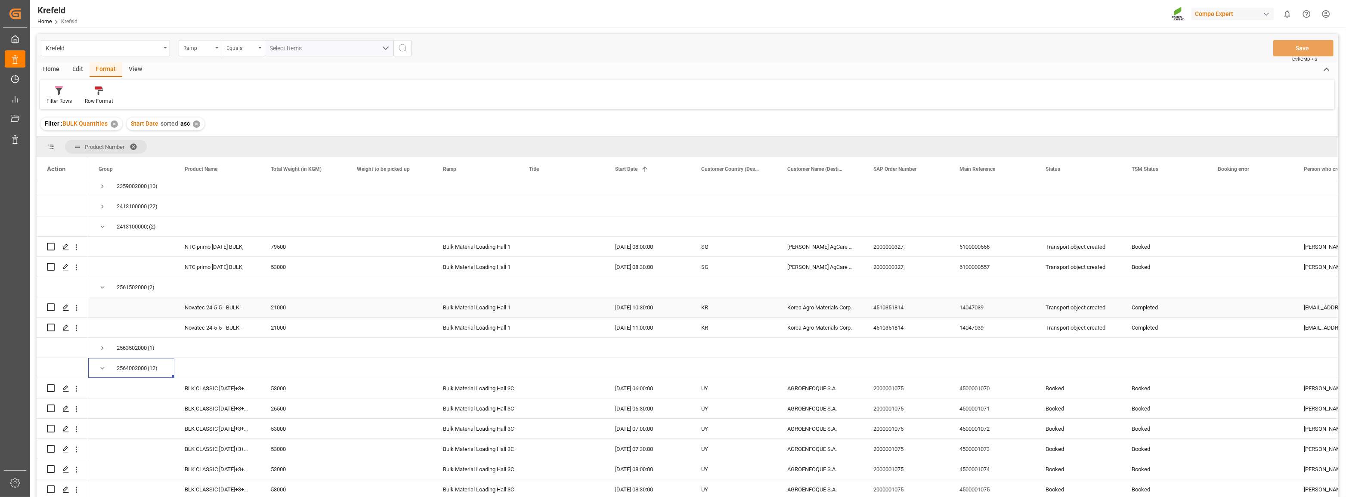
scroll to position [431, 0]
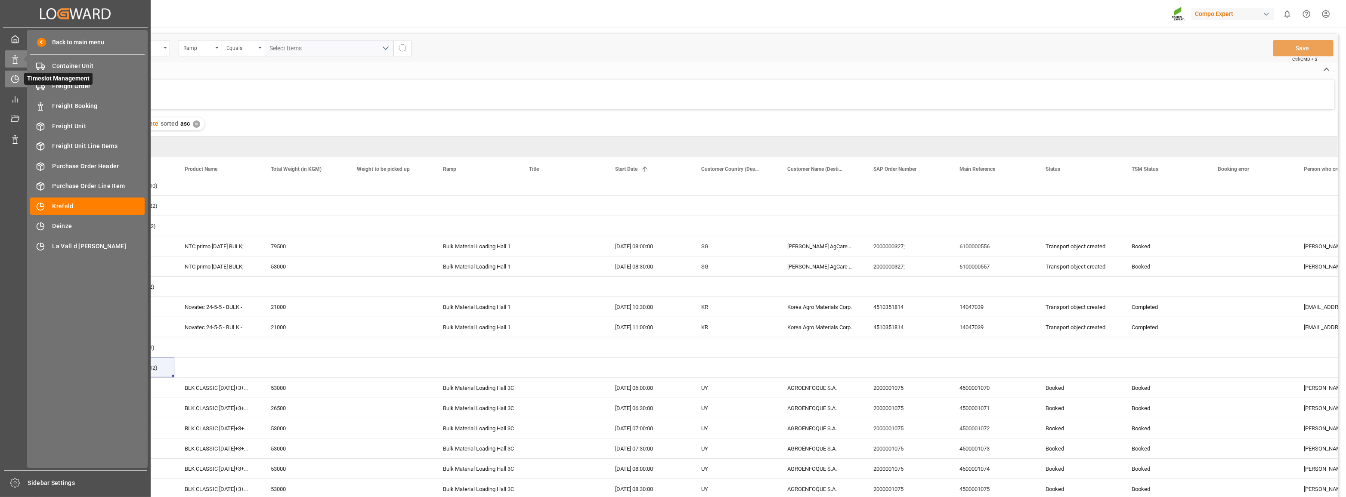
click at [9, 79] on div at bounding box center [12, 78] width 15 height 9
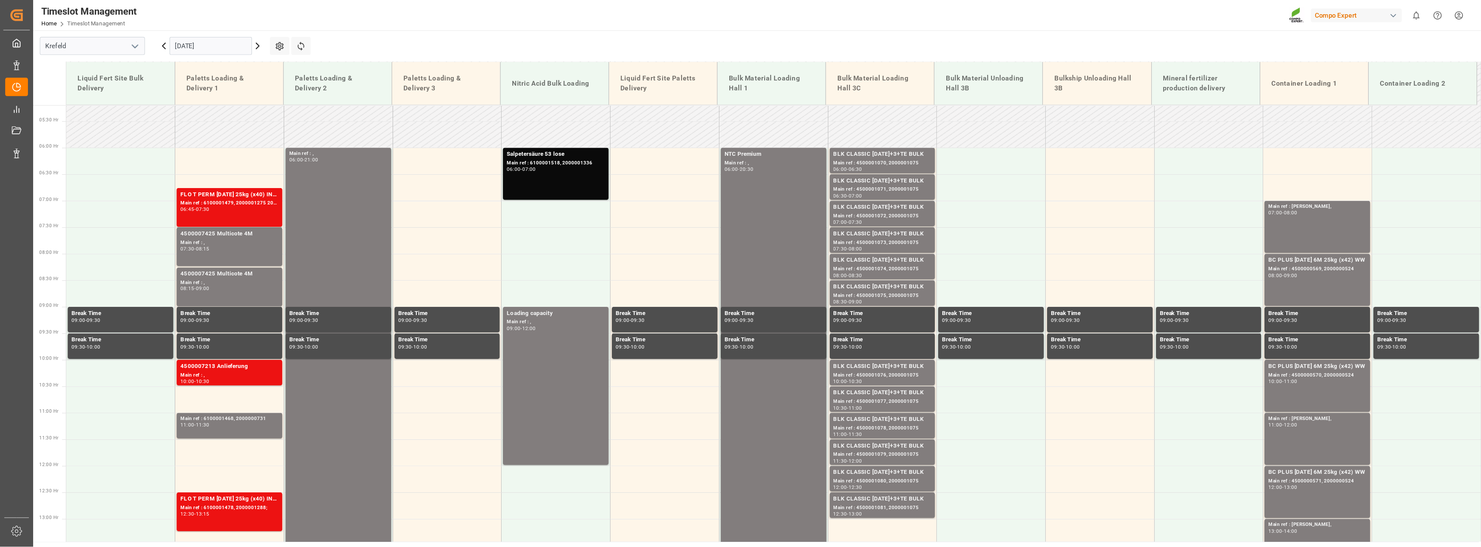
scroll to position [242, 0]
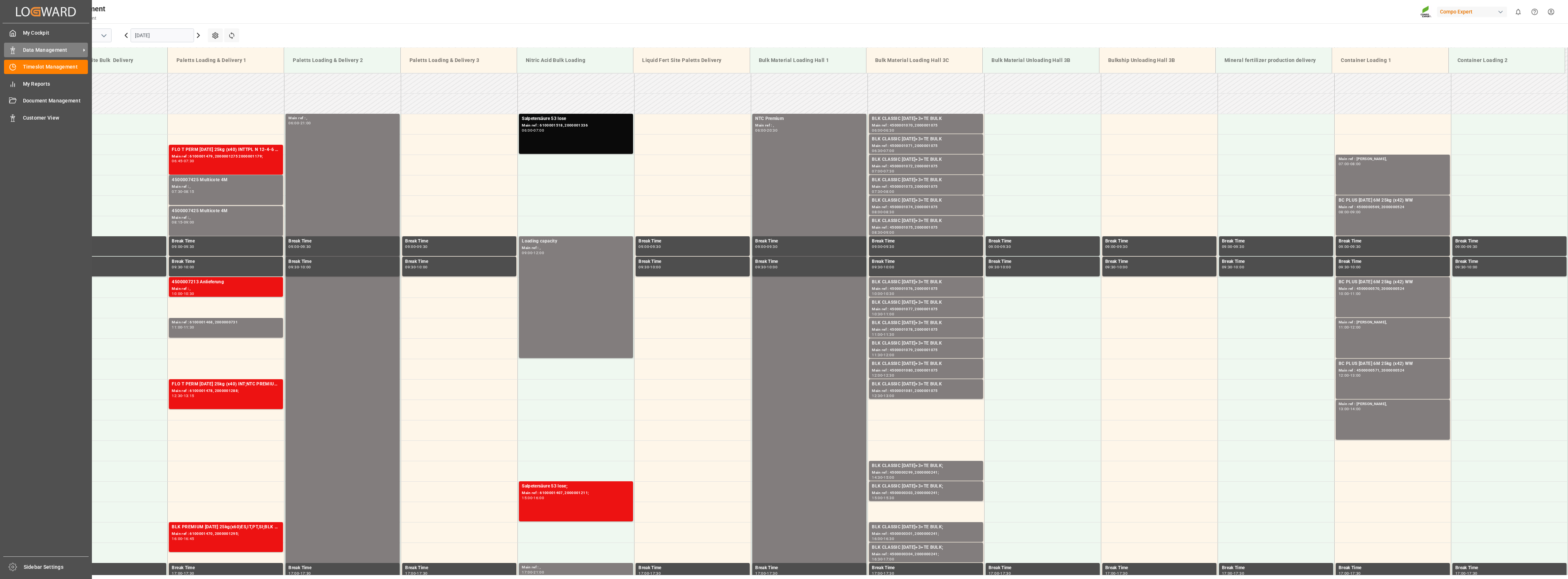
click at [48, 54] on div "Data Management Data Management" at bounding box center [46, 49] width 84 height 14
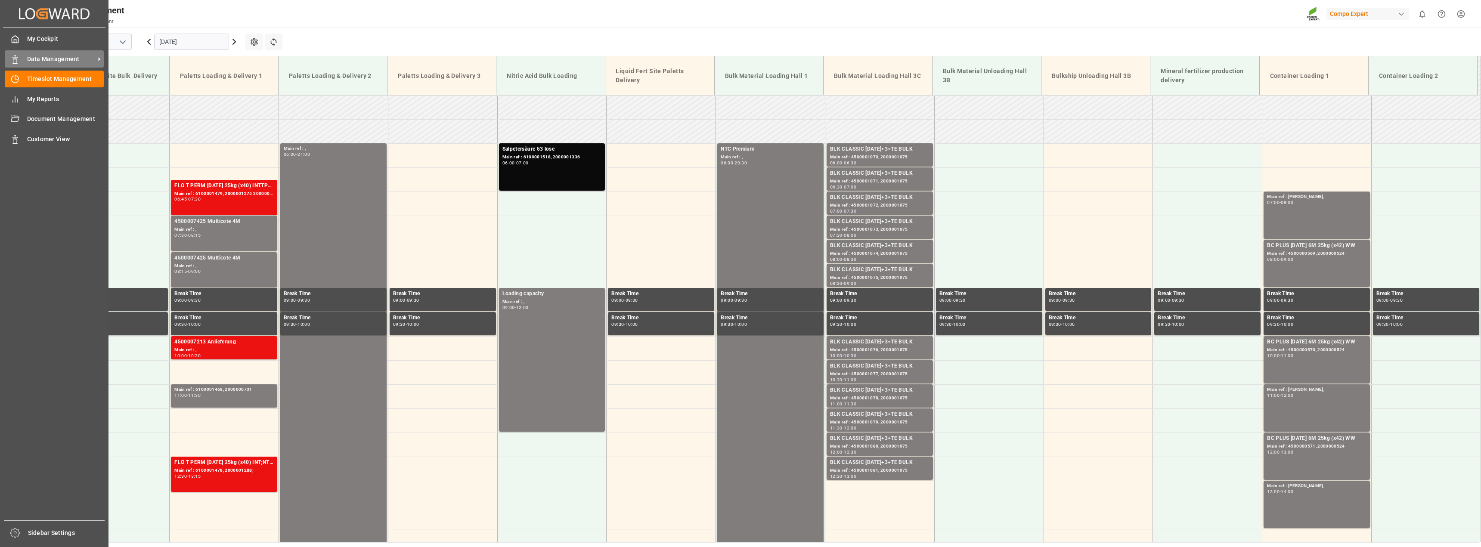
click at [69, 55] on span "Data Management" at bounding box center [61, 59] width 68 height 9
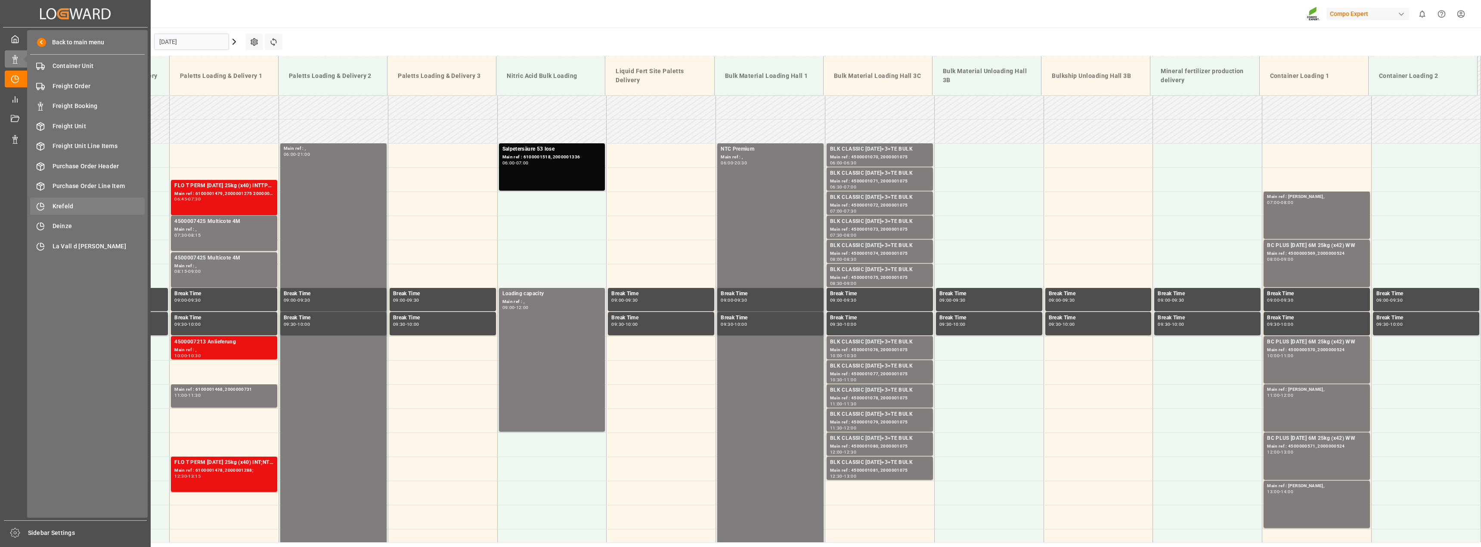
click at [59, 207] on span "Krefeld" at bounding box center [99, 206] width 93 height 9
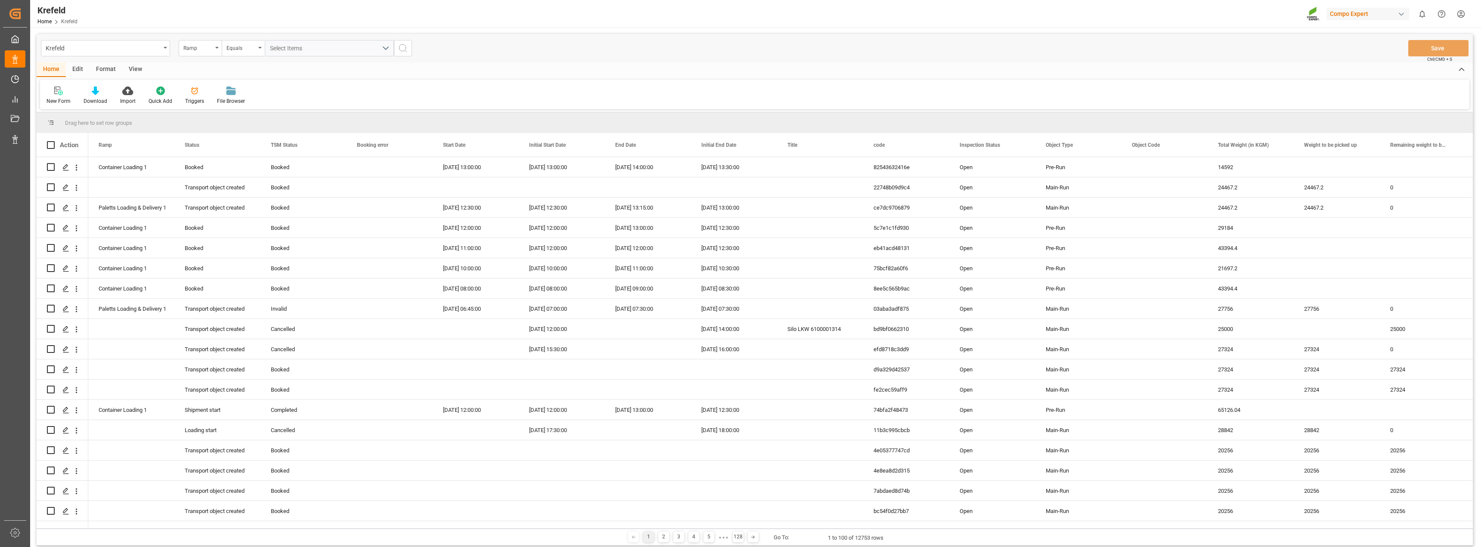
click at [132, 69] on div "View" at bounding box center [135, 69] width 26 height 15
click at [74, 70] on div "Edit" at bounding box center [78, 69] width 24 height 15
click at [138, 68] on div "View" at bounding box center [135, 69] width 26 height 15
click at [105, 67] on div "Format" at bounding box center [106, 69] width 33 height 15
click at [61, 90] on icon at bounding box center [59, 91] width 6 height 7
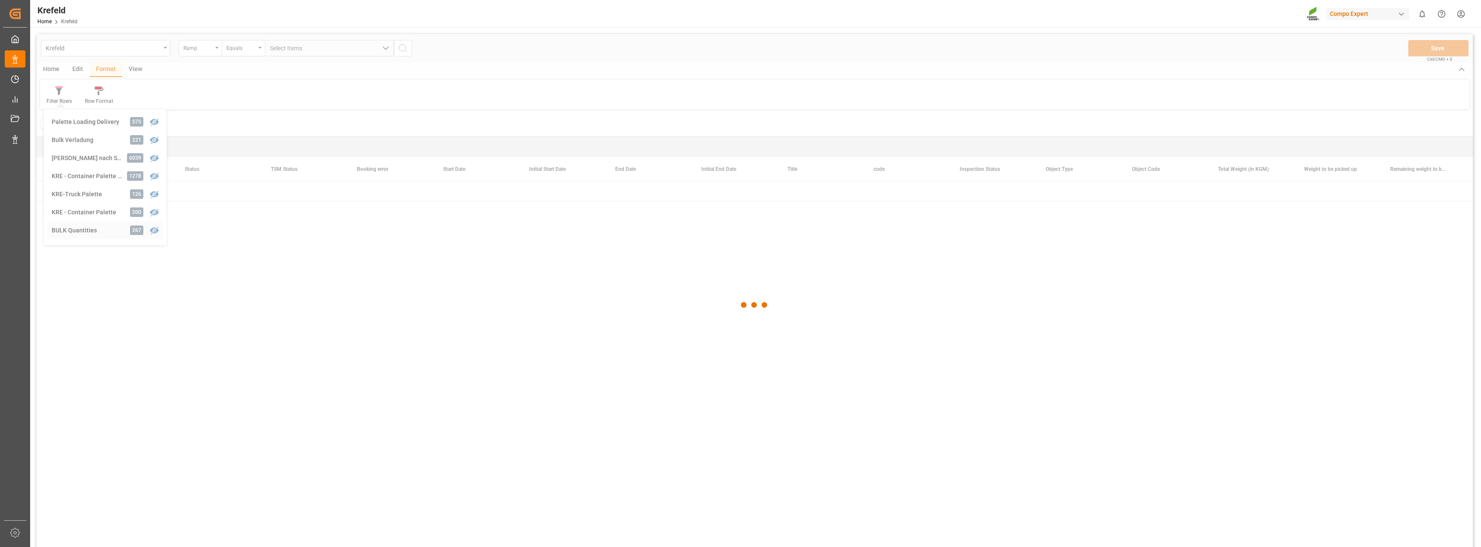
click at [71, 229] on div "Krefeld Ramp Equals Select Items Save Ctrl/CMD + S Home Edit Format View Filter…" at bounding box center [755, 302] width 1436 height 536
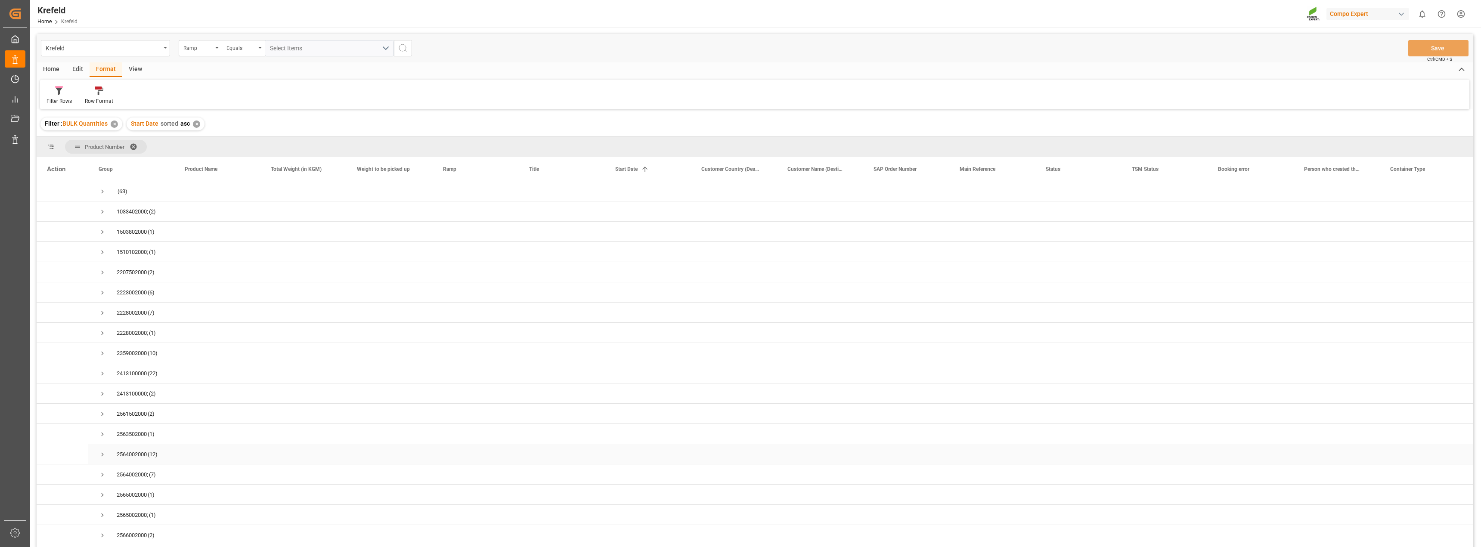
click at [109, 454] on span "2564002000 (12)" at bounding box center [131, 454] width 65 height 19
click at [93, 455] on div "2564002000 (12)" at bounding box center [131, 454] width 86 height 20
click at [102, 455] on span "Press SPACE to select this row." at bounding box center [103, 455] width 8 height 8
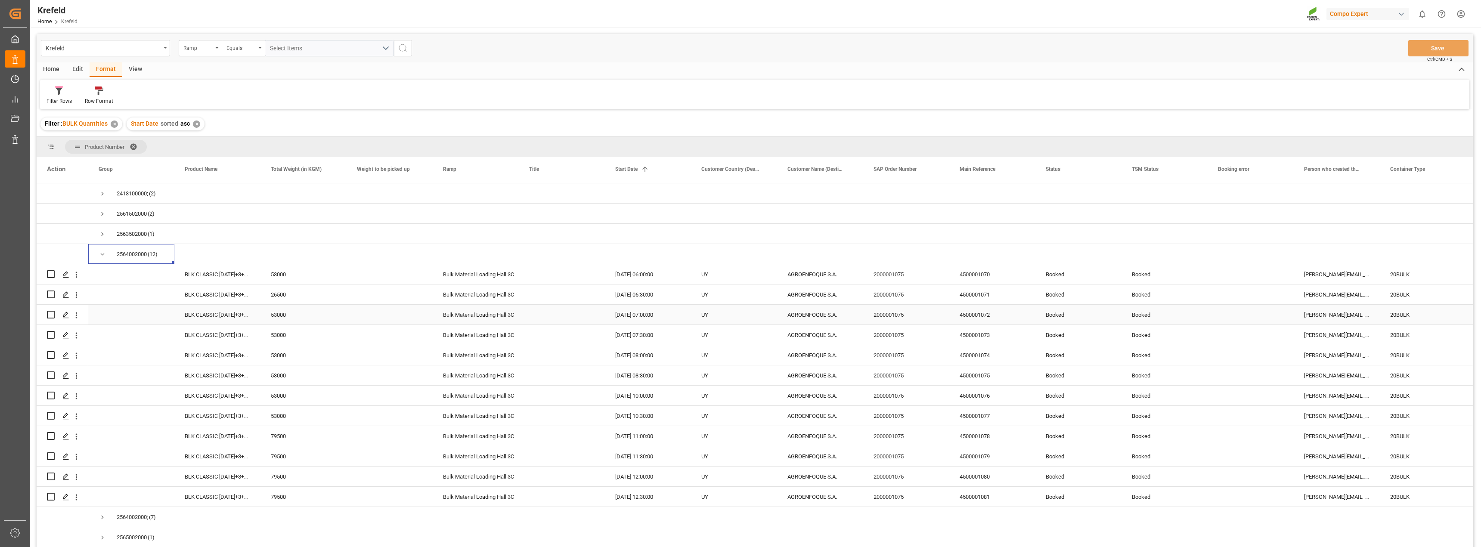
scroll to position [215, 0]
